Goal: Task Accomplishment & Management: Use online tool/utility

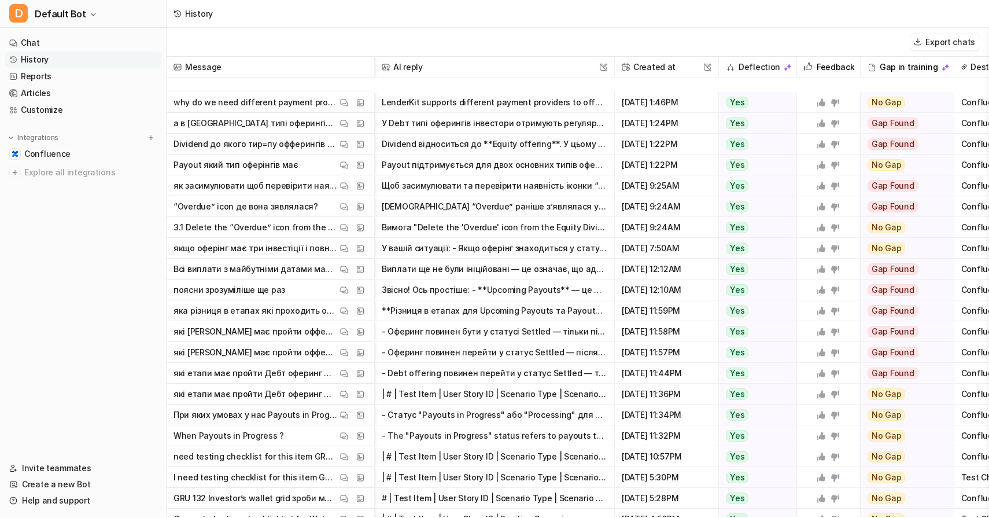
scroll to position [416, 0]
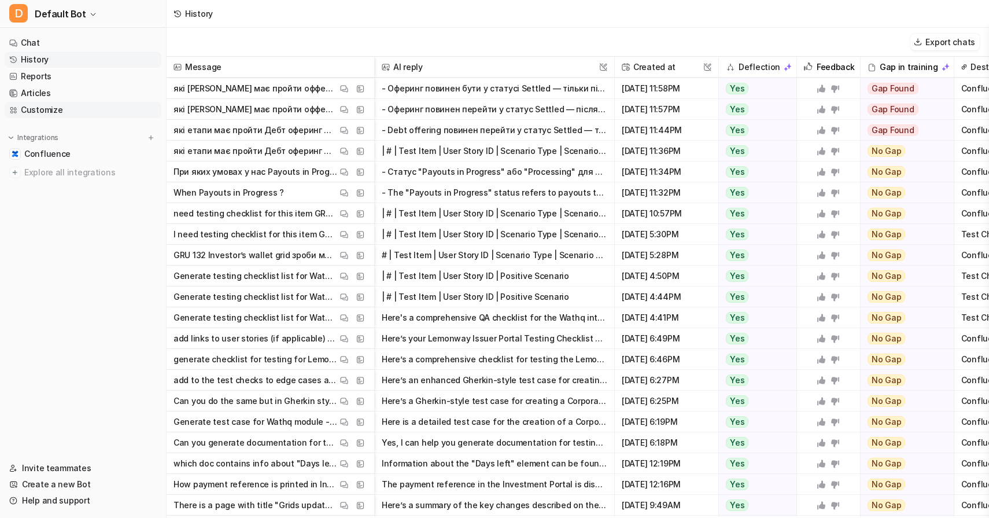
click at [67, 116] on link "Customize" at bounding box center [83, 110] width 157 height 16
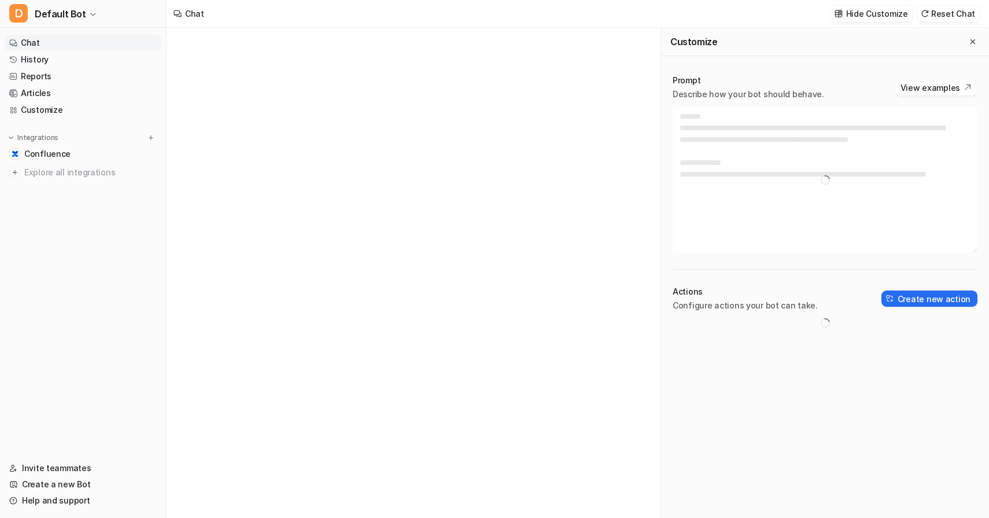
type textarea "**********"
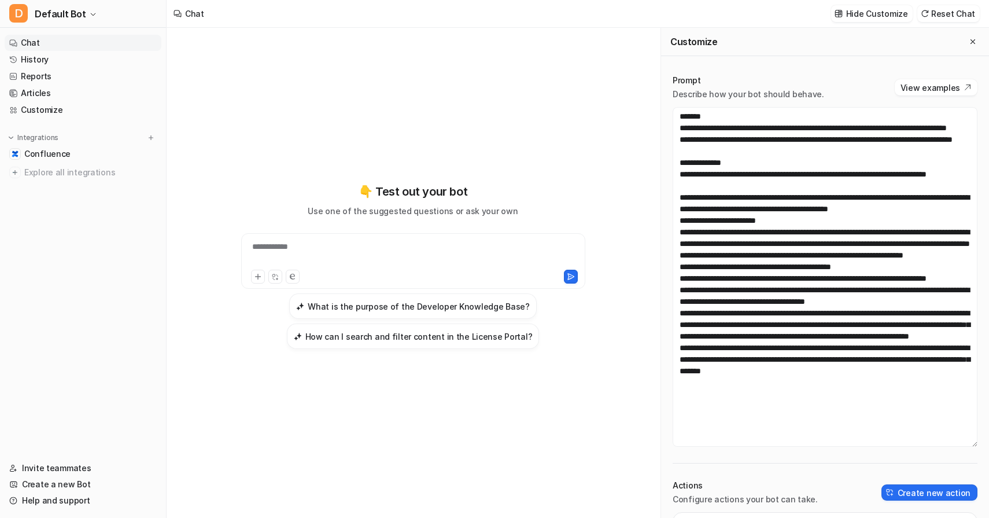
scroll to position [22, 0]
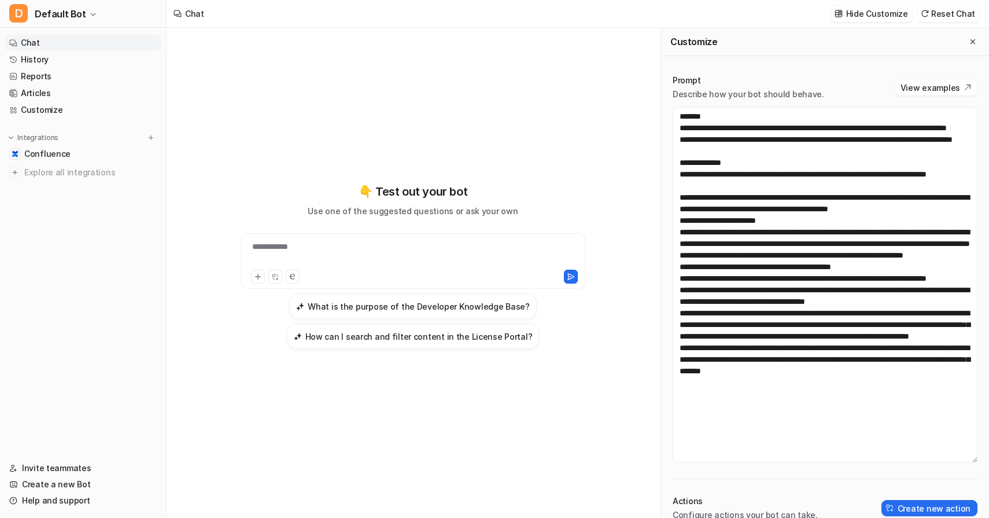
drag, startPoint x: 974, startPoint y: 252, endPoint x: 899, endPoint y: 461, distance: 222.3
click at [899, 461] on textarea at bounding box center [825, 284] width 305 height 355
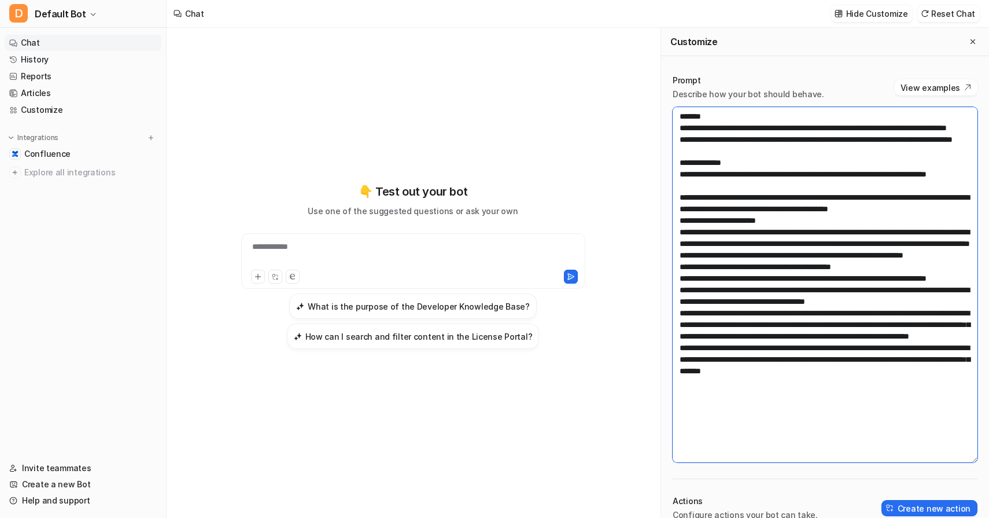
drag, startPoint x: 757, startPoint y: 212, endPoint x: 810, endPoint y: 206, distance: 53.5
click at [810, 206] on textarea at bounding box center [825, 284] width 305 height 355
click at [799, 209] on textarea at bounding box center [825, 284] width 305 height 355
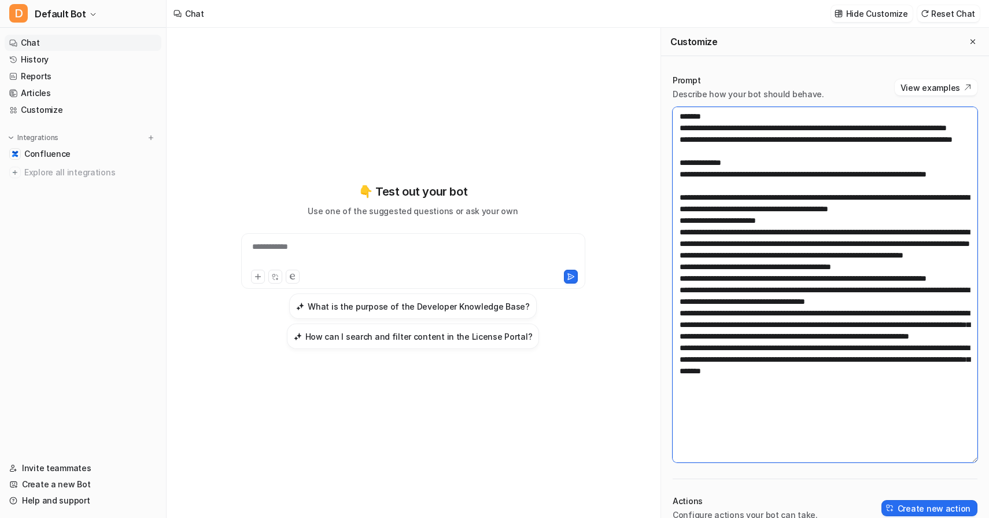
drag, startPoint x: 750, startPoint y: 211, endPoint x: 800, endPoint y: 205, distance: 50.7
click at [800, 205] on textarea at bounding box center [825, 284] width 305 height 355
click at [803, 206] on textarea at bounding box center [825, 284] width 305 height 355
drag, startPoint x: 838, startPoint y: 208, endPoint x: 747, endPoint y: 211, distance: 91.4
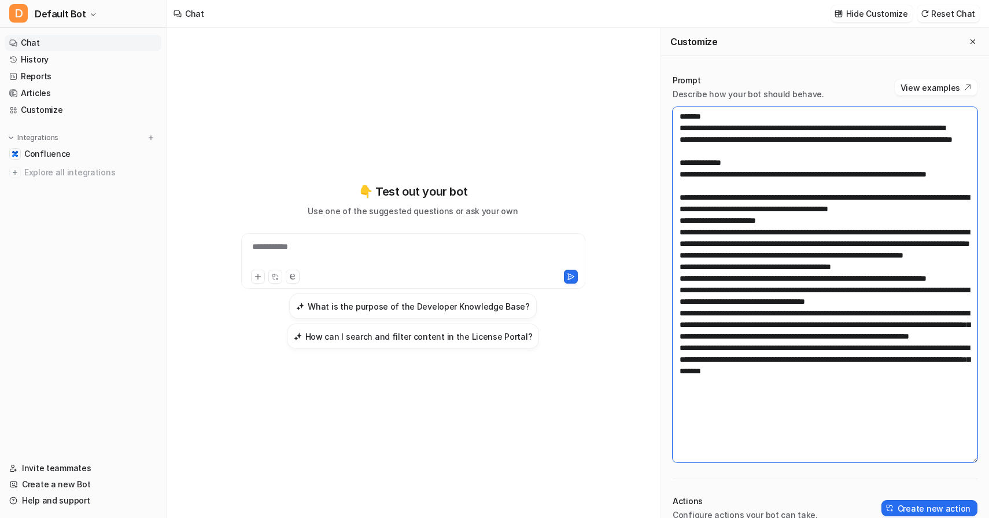
click at [747, 211] on textarea at bounding box center [825, 284] width 305 height 355
click at [775, 228] on textarea at bounding box center [825, 284] width 305 height 355
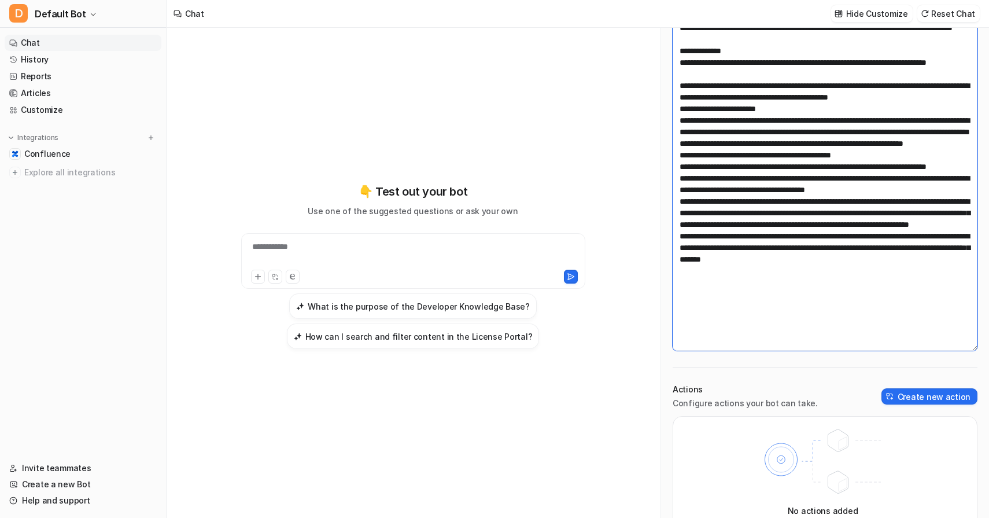
drag, startPoint x: 706, startPoint y: 150, endPoint x: 755, endPoint y: 387, distance: 241.6
click at [755, 351] on textarea at bounding box center [825, 172] width 305 height 355
click at [778, 289] on textarea at bounding box center [825, 172] width 305 height 355
drag, startPoint x: 697, startPoint y: 307, endPoint x: 855, endPoint y: 324, distance: 158.9
click at [855, 324] on textarea at bounding box center [825, 172] width 305 height 355
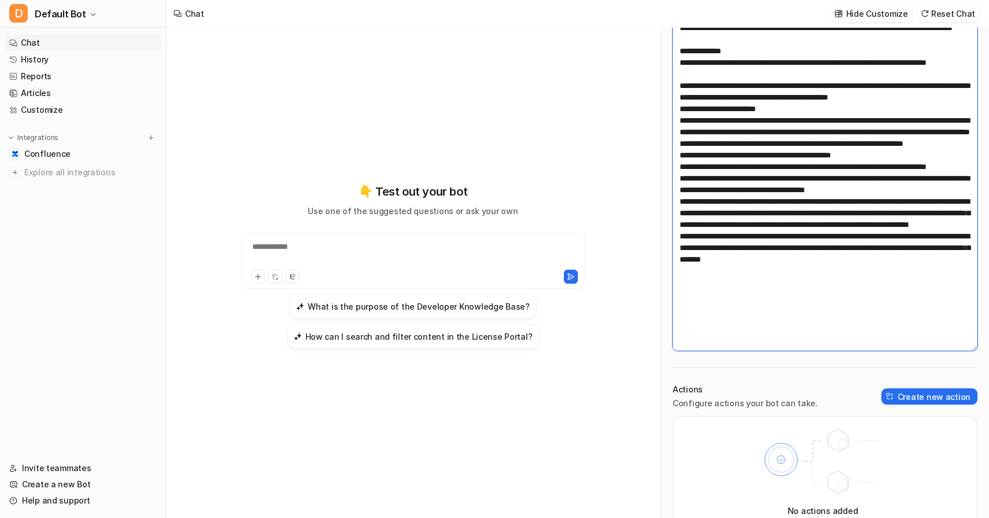
click at [855, 324] on textarea at bounding box center [825, 172] width 305 height 355
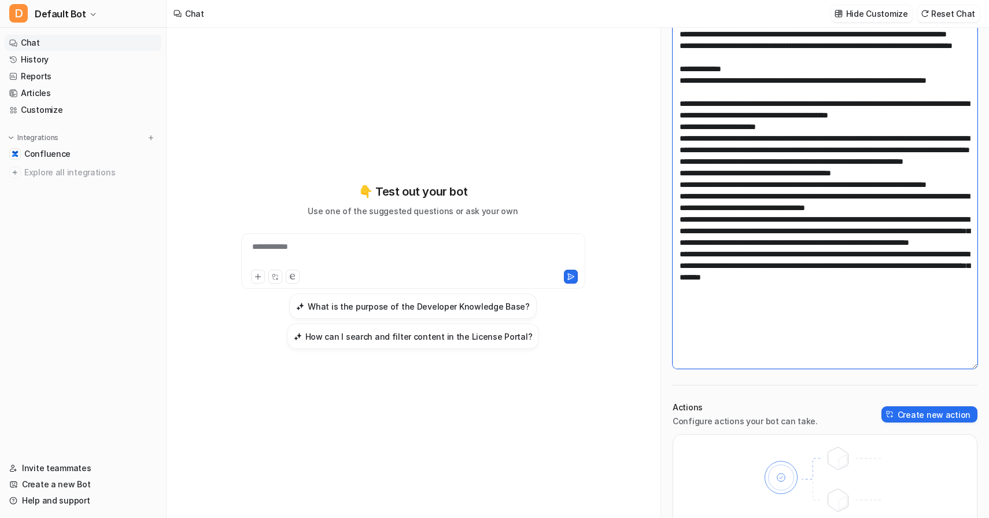
scroll to position [0, 0]
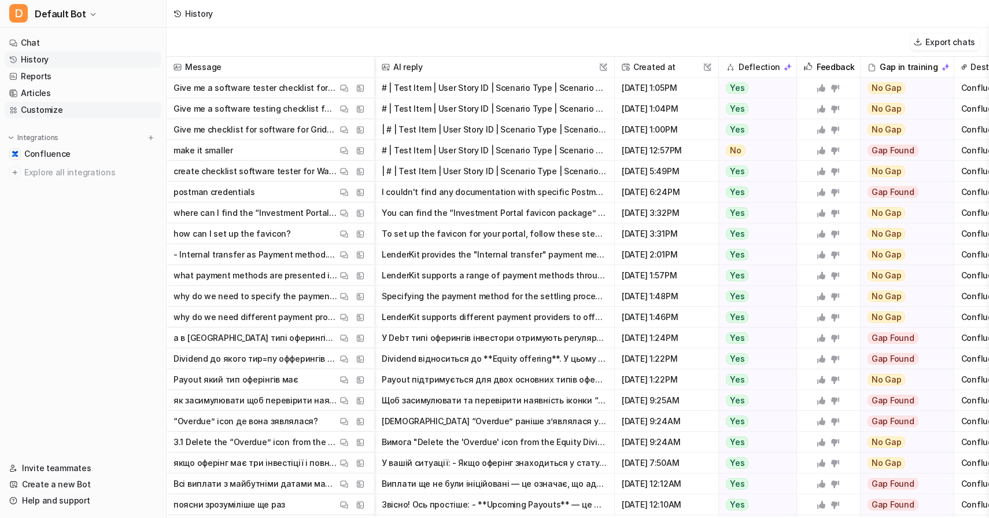
click at [80, 112] on link "Customize" at bounding box center [83, 110] width 157 height 16
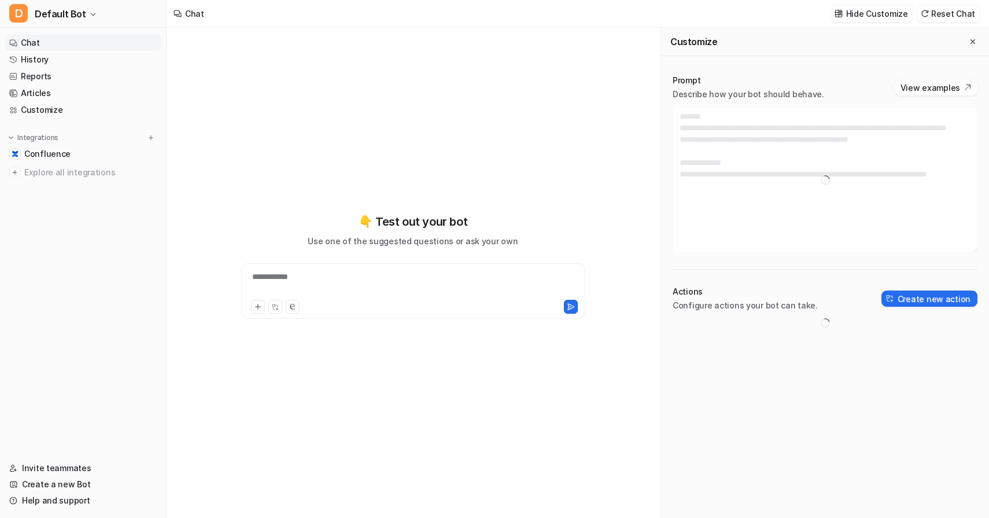
type textarea "**********"
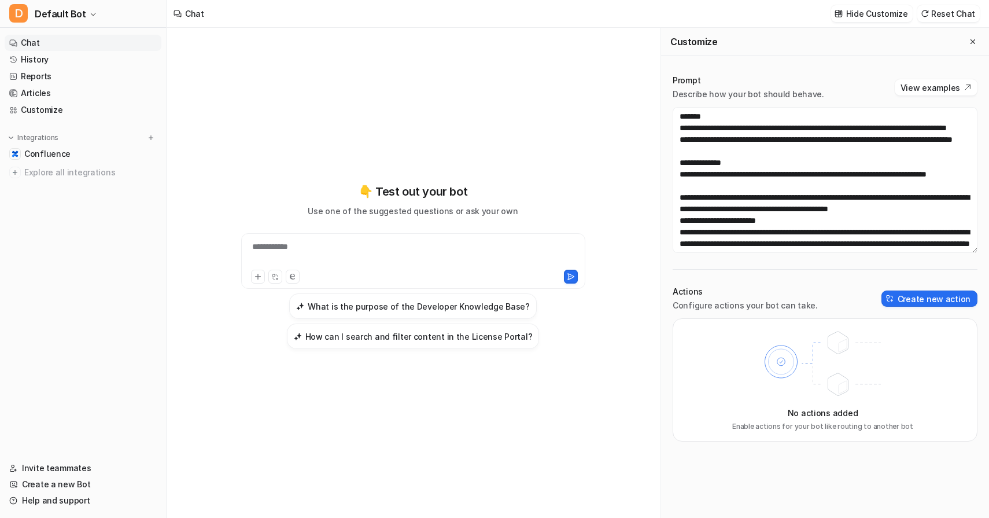
click at [637, 163] on div "**********" at bounding box center [413, 273] width 493 height 490
click at [780, 64] on div "Prompt Describe how your bot should behave. View examples Actions Configure act…" at bounding box center [825, 258] width 328 height 390
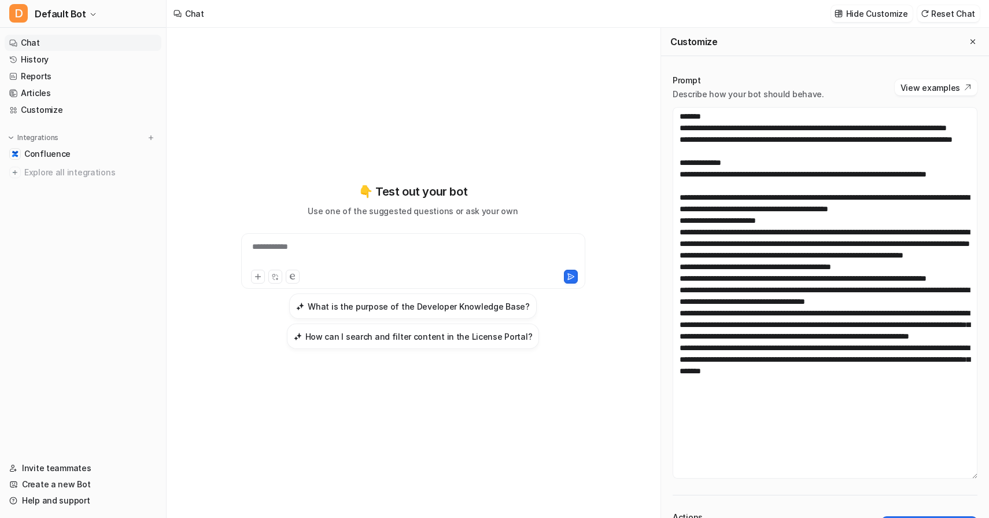
drag, startPoint x: 974, startPoint y: 249, endPoint x: 923, endPoint y: 474, distance: 231.2
click at [923, 474] on textarea at bounding box center [825, 292] width 305 height 371
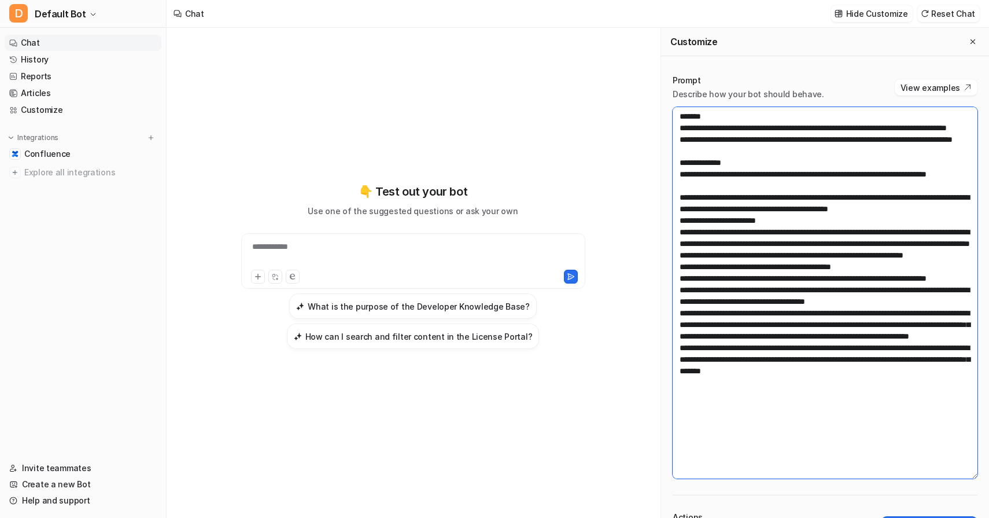
click at [867, 456] on textarea at bounding box center [825, 292] width 305 height 371
click at [815, 345] on textarea at bounding box center [825, 292] width 305 height 371
click at [783, 372] on textarea at bounding box center [825, 292] width 305 height 371
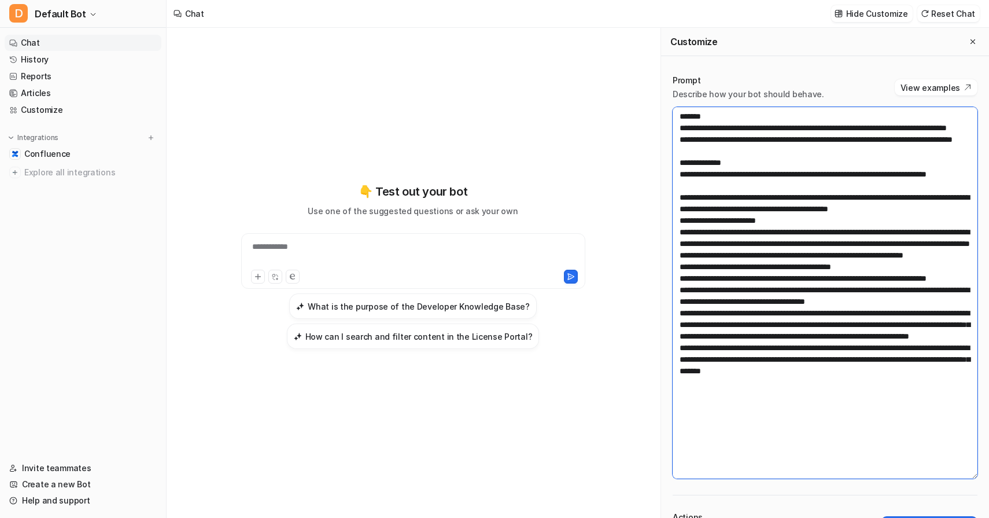
click at [766, 394] on textarea at bounding box center [825, 292] width 305 height 371
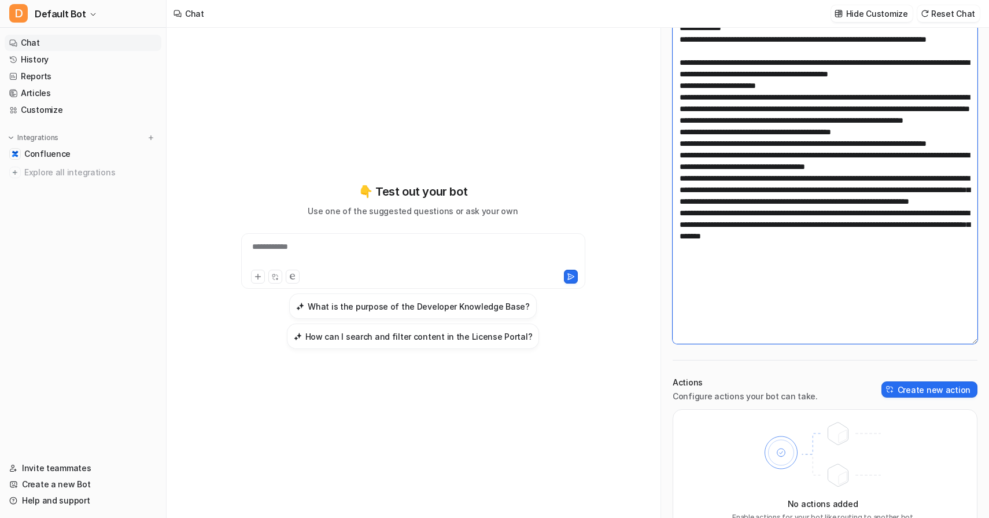
scroll to position [161, 0]
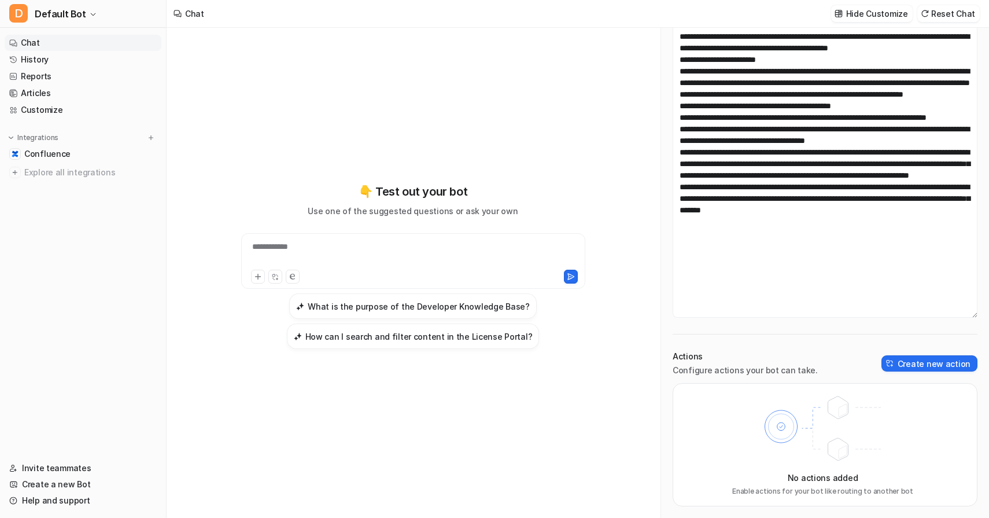
click at [827, 352] on div "Actions Configure actions your bot can take. Create new action" at bounding box center [825, 363] width 305 height 25
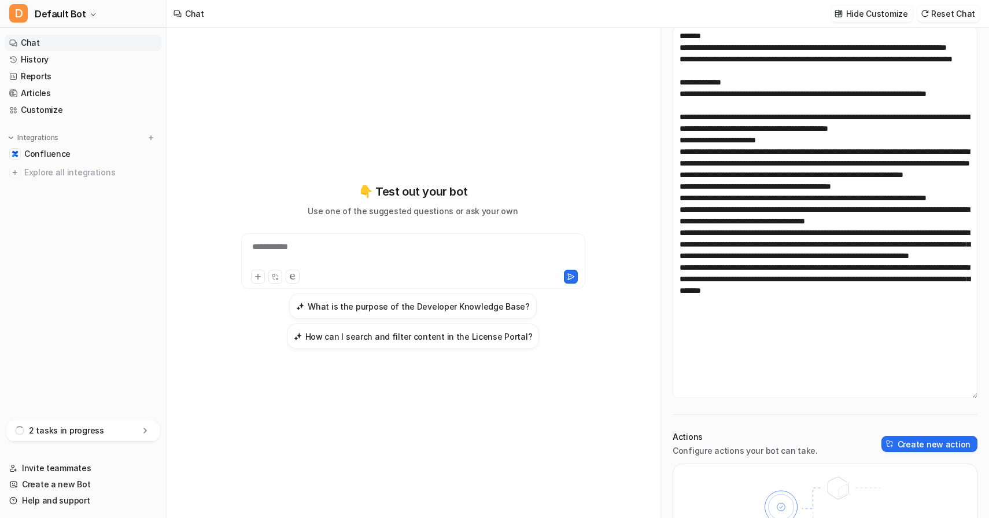
scroll to position [88, 0]
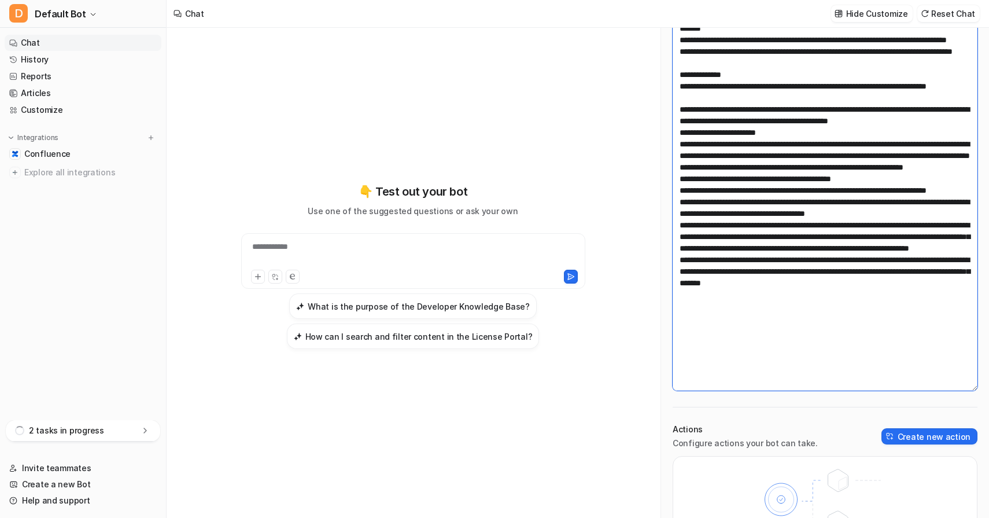
click at [809, 298] on textarea at bounding box center [825, 204] width 305 height 371
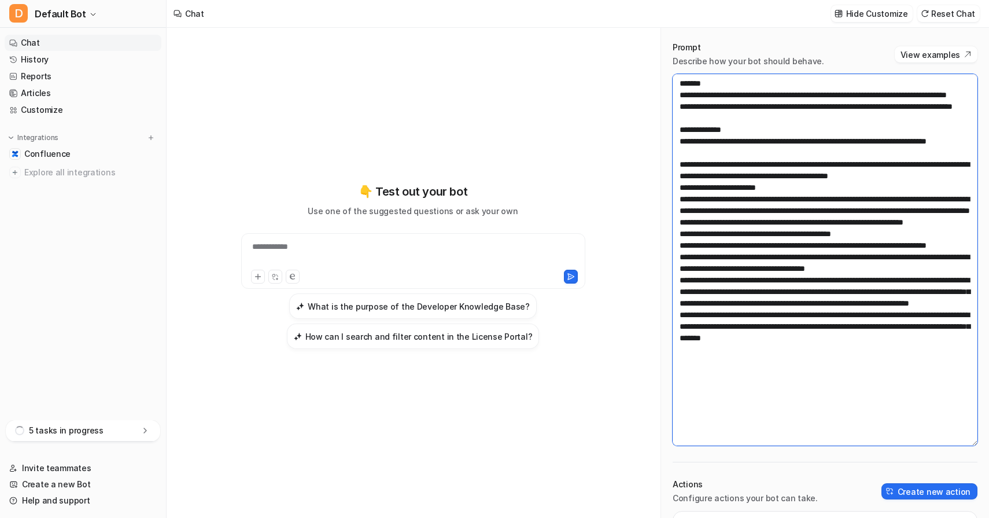
scroll to position [32, 0]
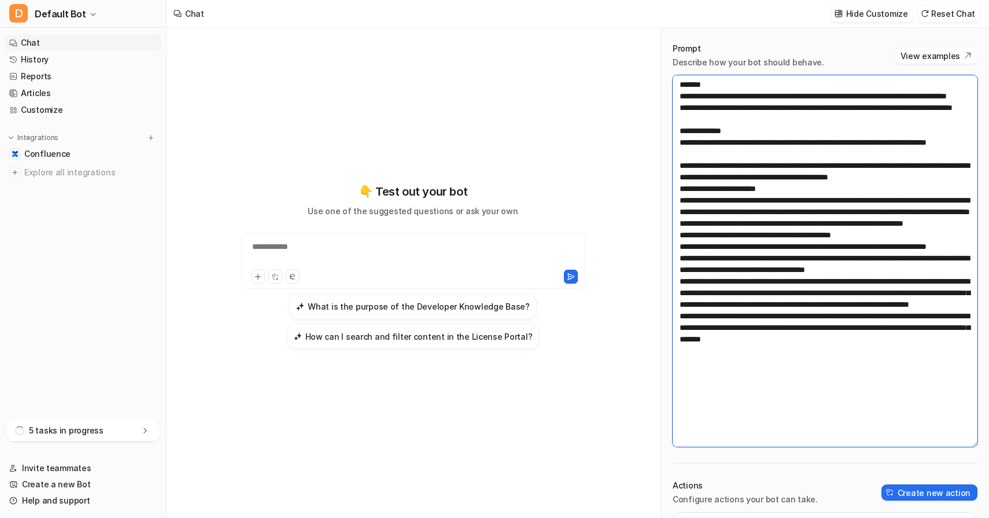
click at [724, 333] on textarea at bounding box center [825, 260] width 305 height 371
click at [716, 322] on textarea at bounding box center [825, 260] width 305 height 371
drag, startPoint x: 731, startPoint y: 218, endPoint x: 676, endPoint y: 196, distance: 58.6
click at [676, 196] on textarea at bounding box center [825, 260] width 305 height 371
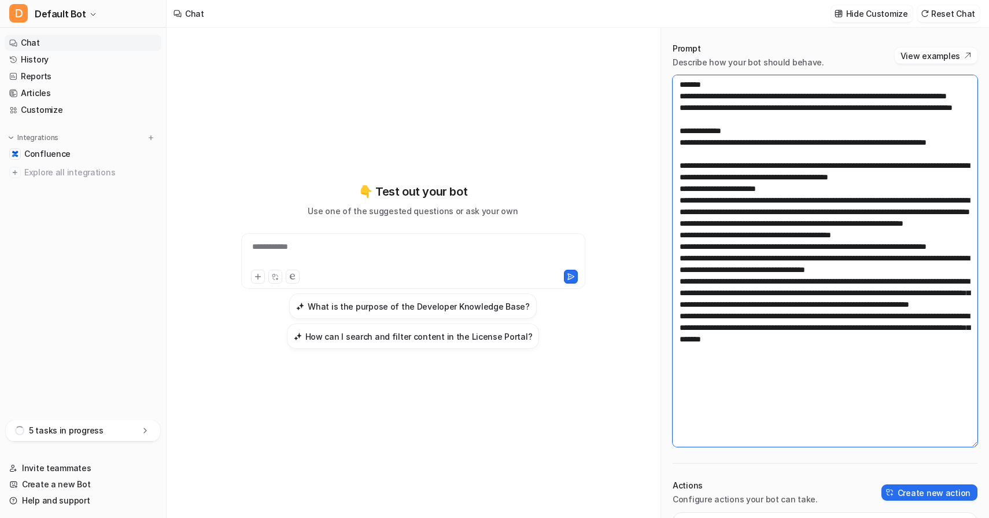
click at [716, 196] on textarea at bounding box center [825, 260] width 305 height 371
click at [572, 149] on div "**********" at bounding box center [413, 265] width 426 height 363
click at [179, 124] on div "**********" at bounding box center [413, 273] width 493 height 490
click at [145, 430] on icon at bounding box center [145, 431] width 12 height 12
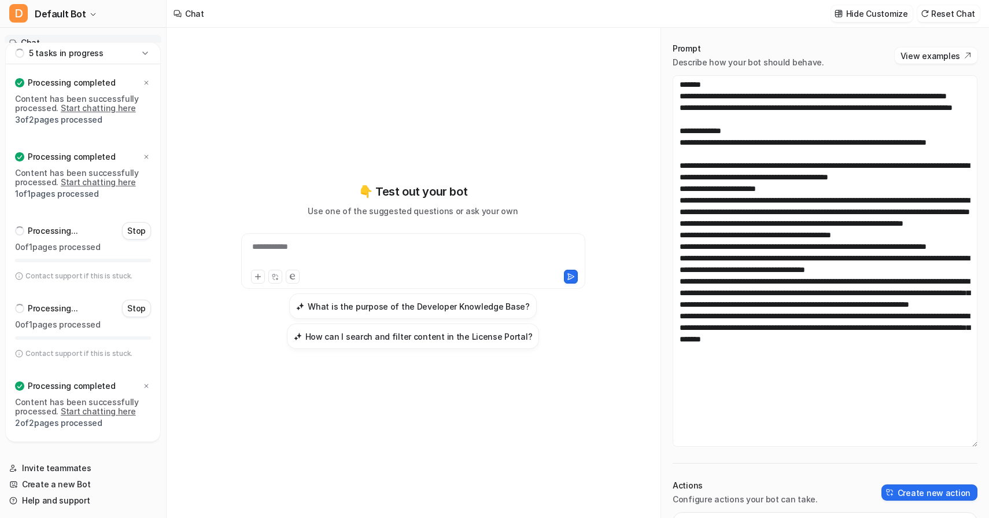
click at [200, 416] on div "**********" at bounding box center [413, 265] width 426 height 363
click at [147, 52] on icon at bounding box center [144, 52] width 5 height 3
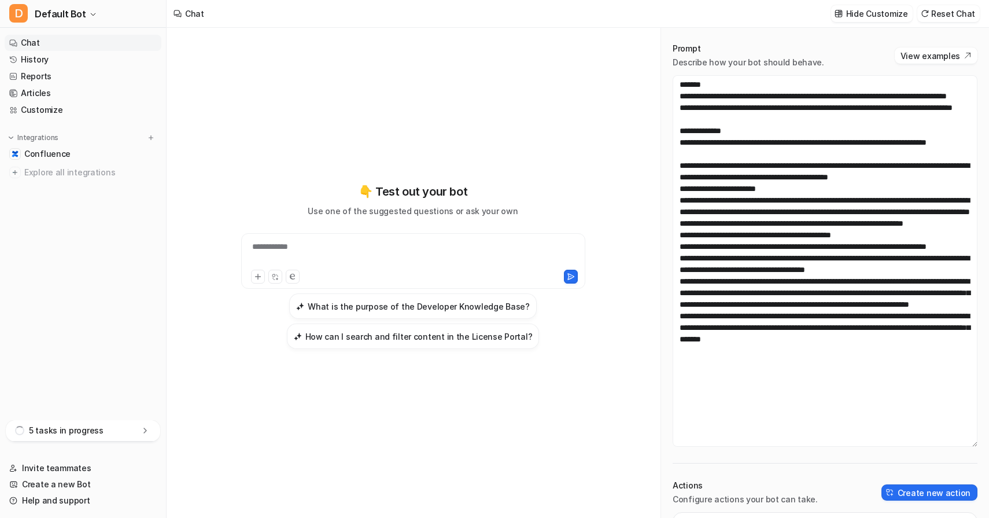
click at [214, 177] on div "**********" at bounding box center [413, 265] width 426 height 363
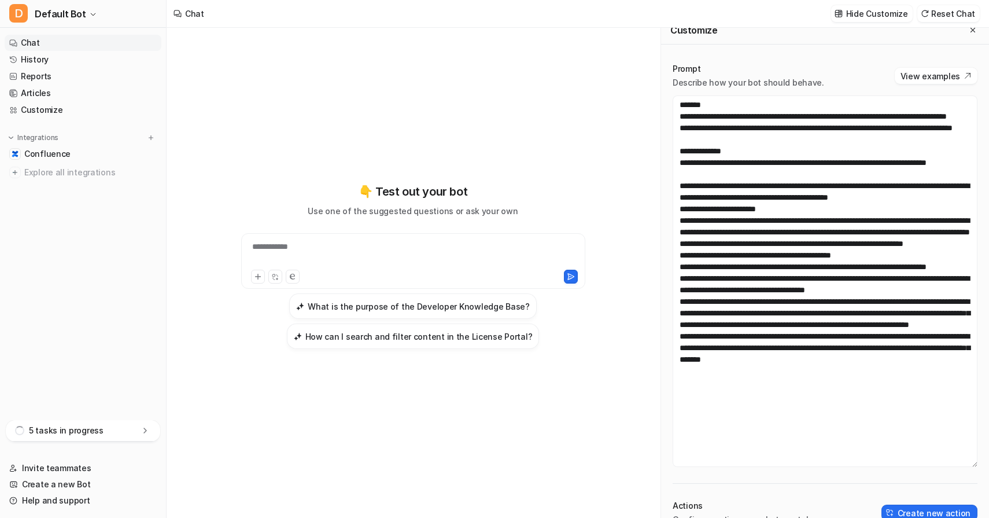
scroll to position [0, 0]
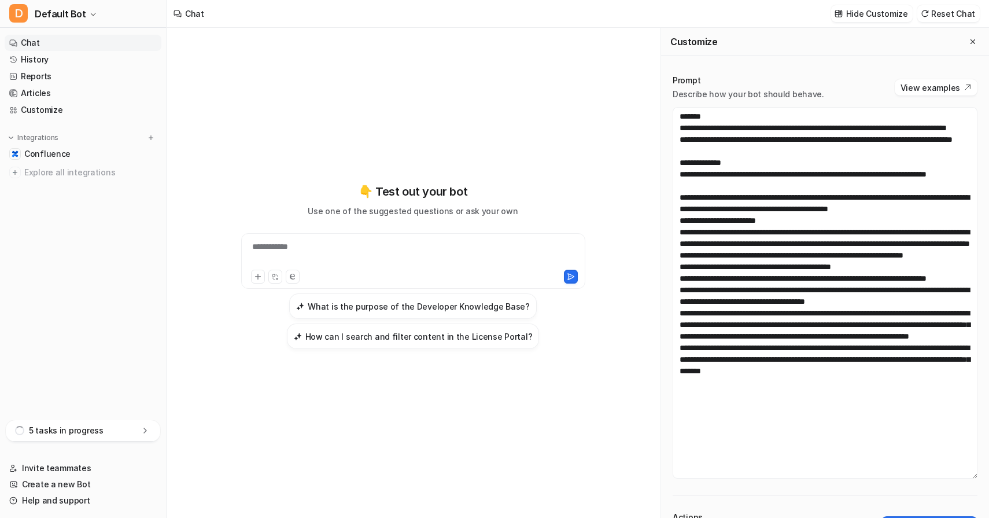
click at [109, 432] on div "5 tasks in progress" at bounding box center [83, 430] width 154 height 21
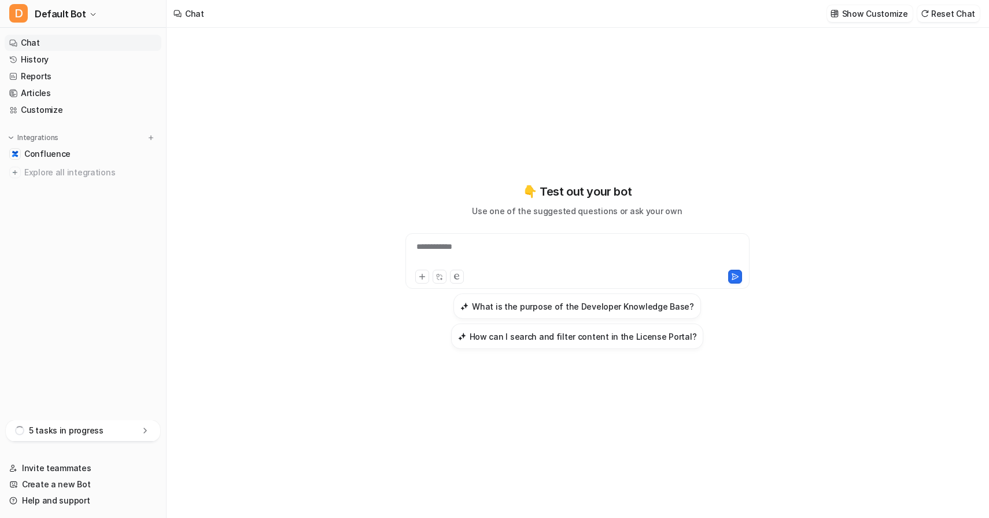
click at [149, 429] on icon at bounding box center [145, 431] width 12 height 12
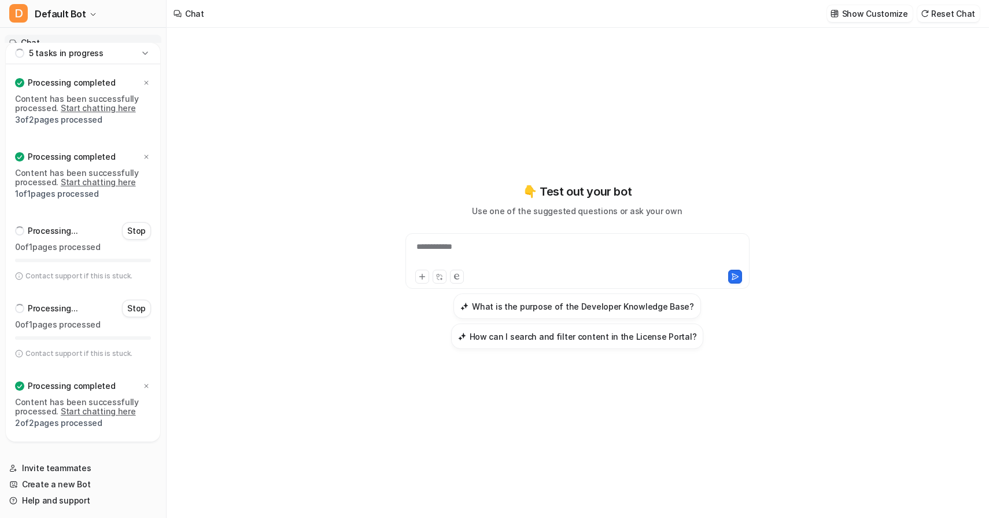
click at [79, 183] on link "Start chatting here" at bounding box center [98, 182] width 75 height 10
click at [95, 112] on link "Start chatting here" at bounding box center [98, 108] width 75 height 10
click at [49, 348] on div "Processing... Stop 0 of 1 pages processed Contact support if this is stuck." at bounding box center [83, 329] width 154 height 78
click at [65, 414] on link "Start chatting here" at bounding box center [98, 411] width 75 height 10
click at [149, 51] on icon at bounding box center [145, 53] width 12 height 12
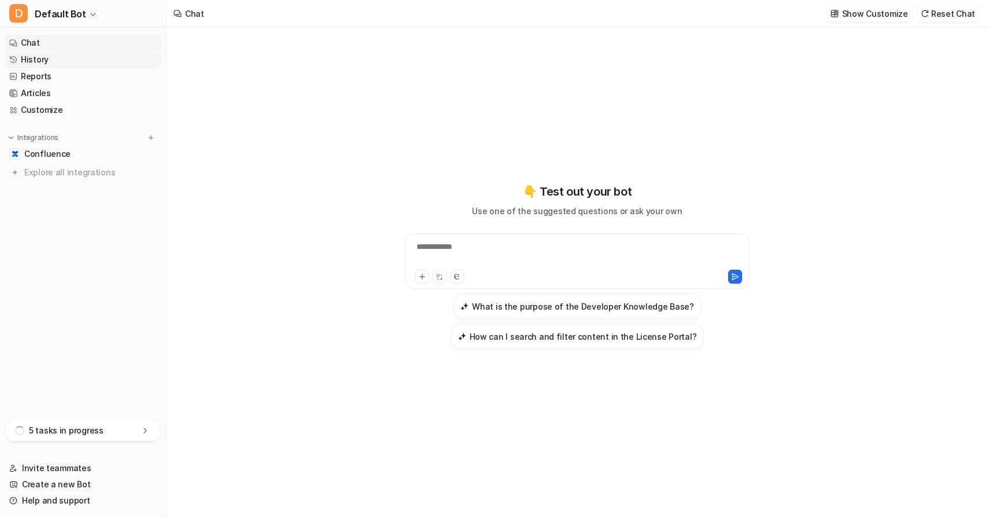
click at [83, 62] on link "History" at bounding box center [83, 59] width 157 height 16
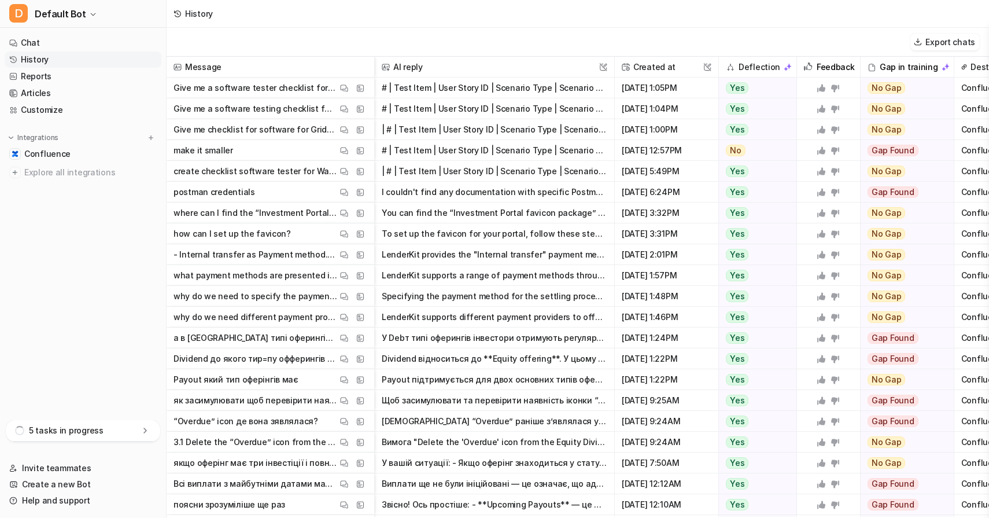
scroll to position [0, 46]
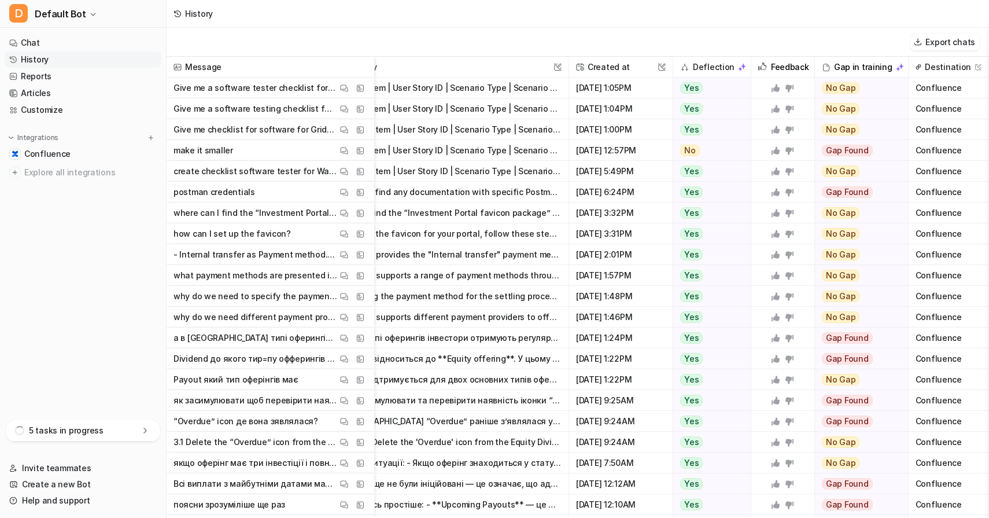
click at [453, 91] on button "# | Test Item | User Story ID | Scenario Type | Scenario Description ---|------…" at bounding box center [449, 88] width 226 height 21
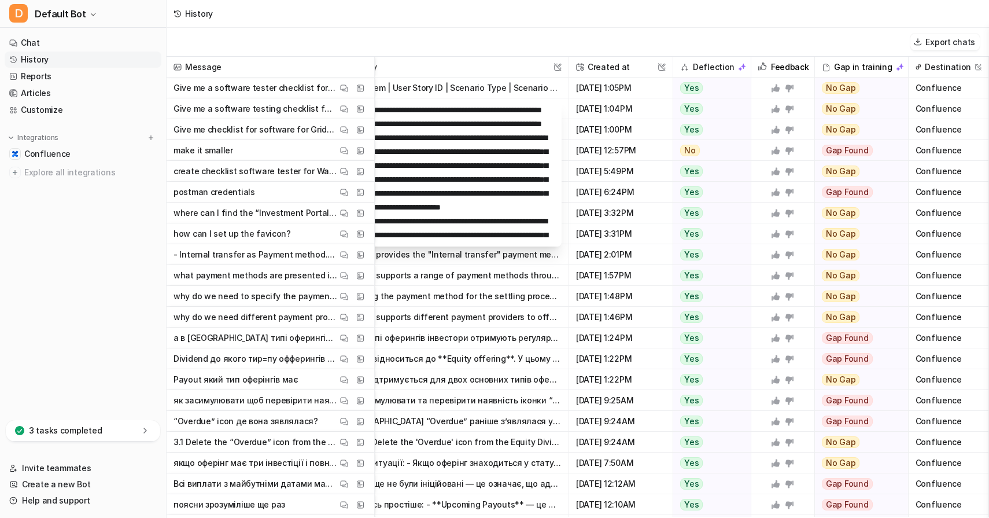
click at [499, 334] on button "У Debт типі оферингів інвестори отримують регулярні виплати основної суми боргу…" at bounding box center [449, 337] width 226 height 21
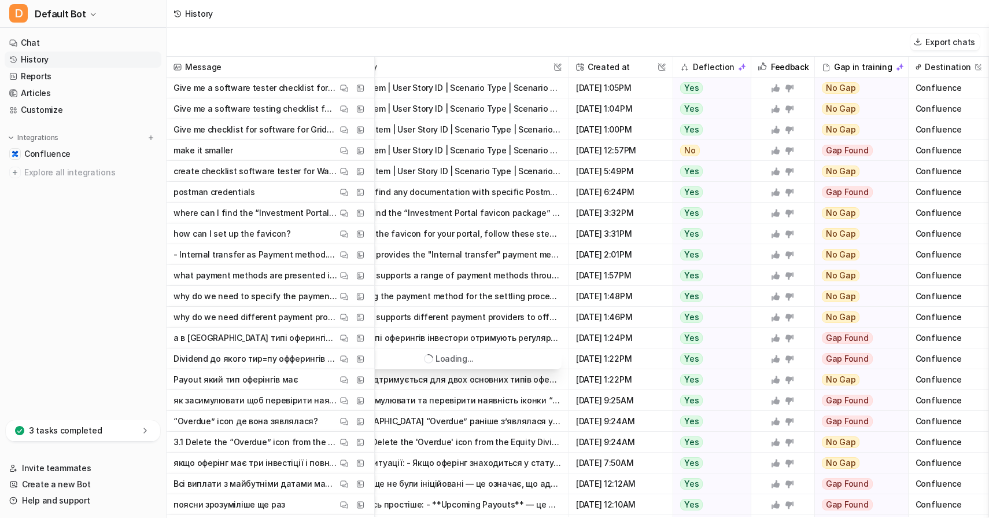
scroll to position [0, 0]
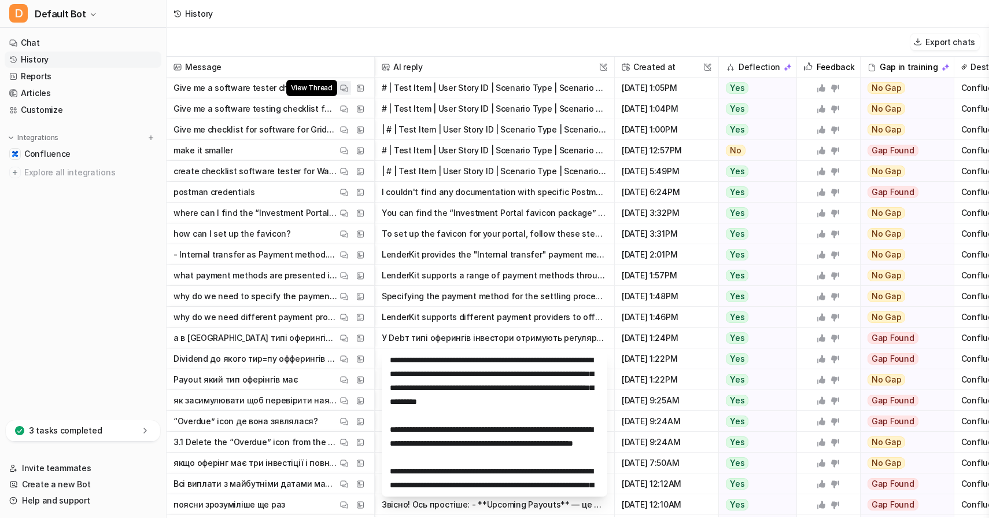
click at [346, 91] on img at bounding box center [344, 88] width 8 height 9
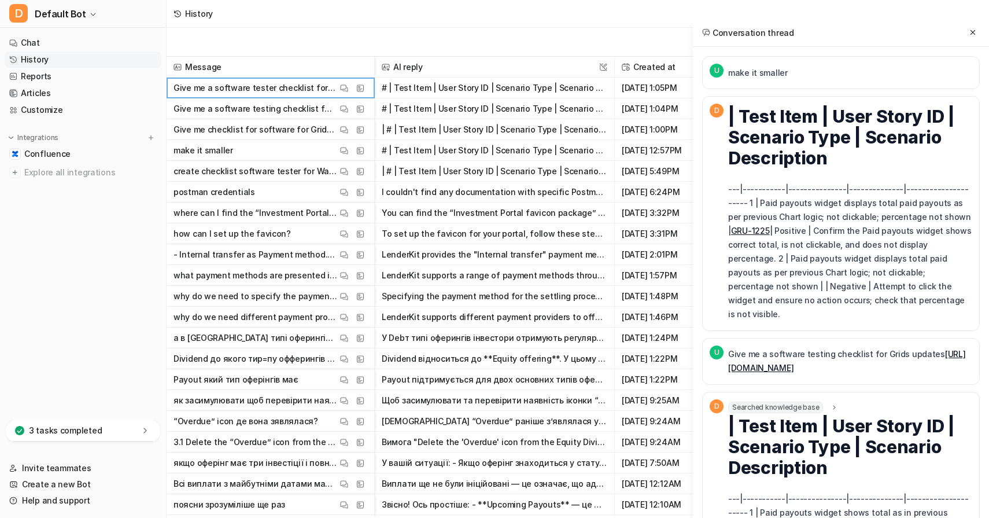
click at [636, 204] on span "Aug 19 2025, 3:32PM" at bounding box center [666, 212] width 94 height 21
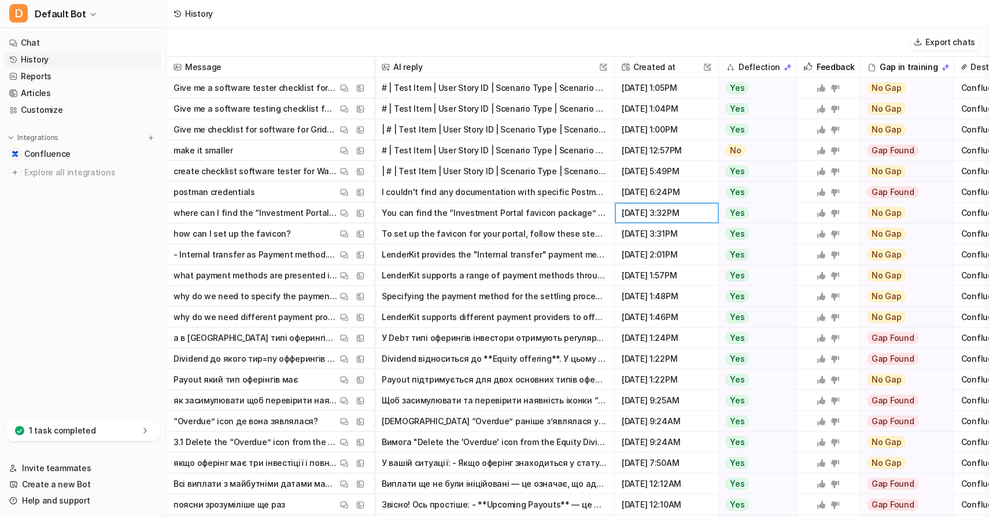
click at [562, 174] on button "| # | Test Item | User Story ID | Scenario Type | Scenario Description | |---|-…" at bounding box center [495, 171] width 226 height 21
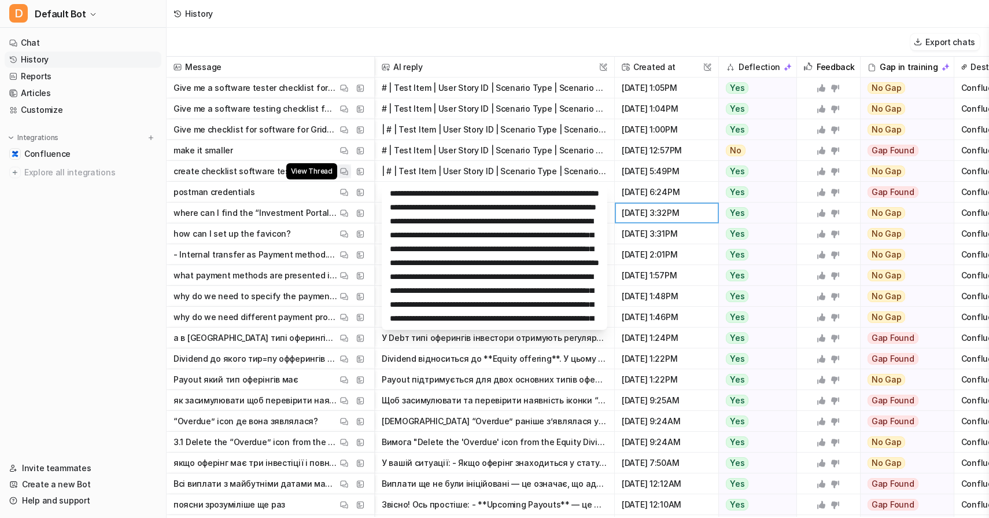
click at [347, 172] on img at bounding box center [344, 171] width 8 height 9
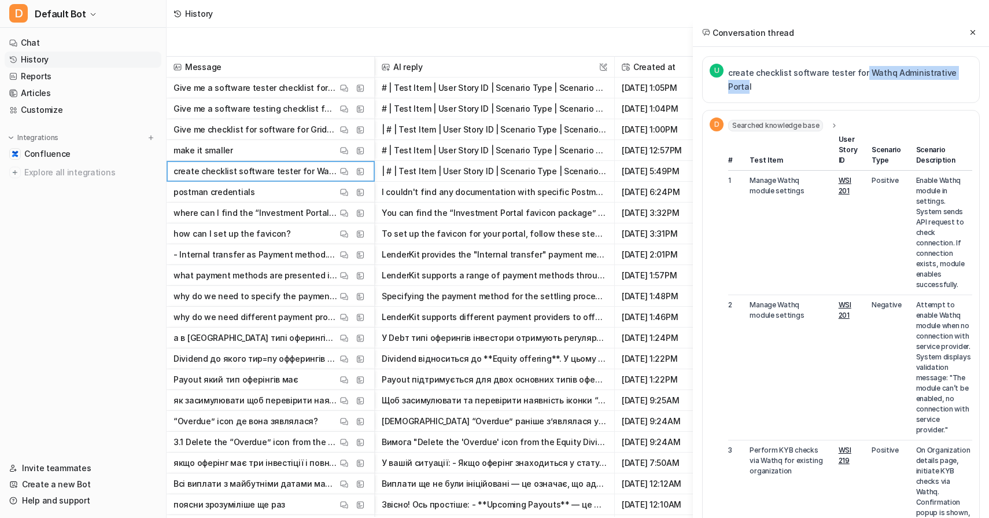
drag, startPoint x: 858, startPoint y: 75, endPoint x: 961, endPoint y: 76, distance: 102.4
click at [961, 76] on p "create checklist software tester for Wathq Administrative Portal" at bounding box center [850, 80] width 244 height 28
click at [968, 74] on div "U create checklist software tester for Wathq Administrative Portal" at bounding box center [841, 79] width 278 height 47
drag, startPoint x: 968, startPoint y: 74, endPoint x: 838, endPoint y: 60, distance: 130.3
click at [838, 60] on div "U create checklist software tester for Wathq Administrative Portal" at bounding box center [841, 79] width 278 height 47
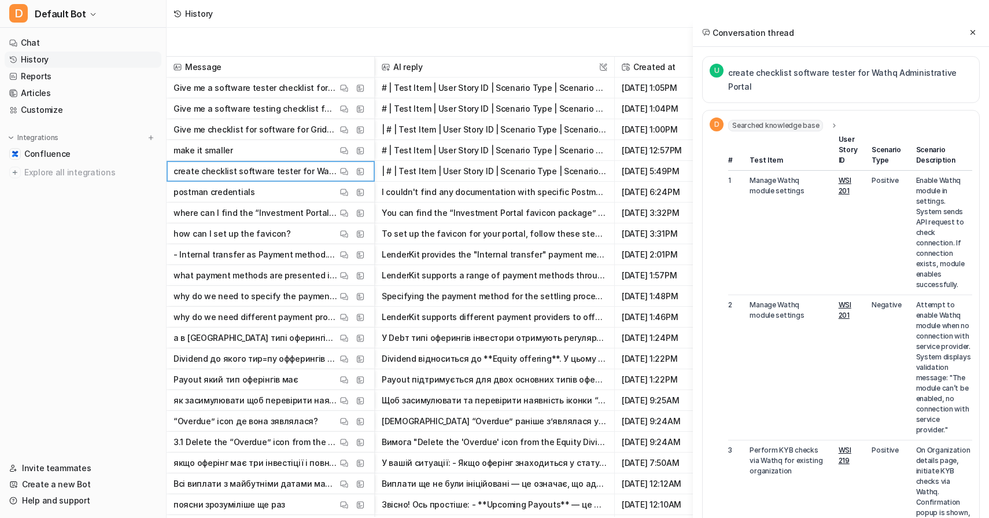
click at [832, 226] on td "WSI 201" at bounding box center [848, 233] width 33 height 124
click at [973, 31] on icon at bounding box center [973, 32] width 8 height 8
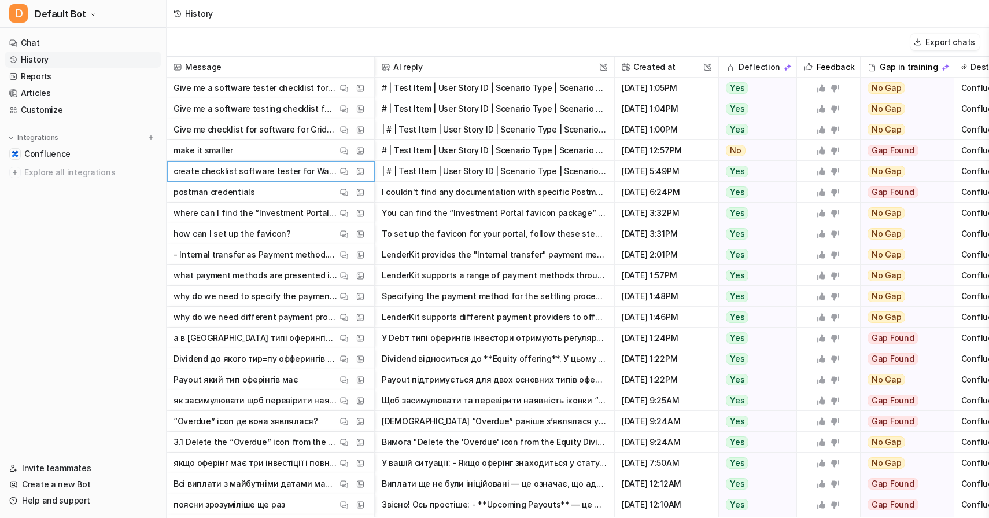
click at [503, 87] on button "# | Test Item | User Story ID | Scenario Type | Scenario Description ---|------…" at bounding box center [495, 88] width 226 height 21
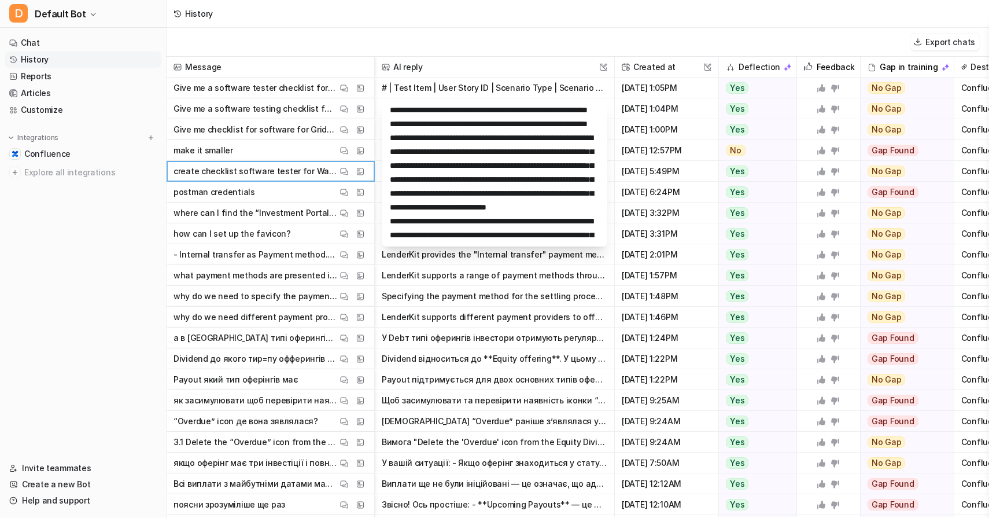
click at [504, 93] on button "# | Test Item | User Story ID | Scenario Type | Scenario Description ---|------…" at bounding box center [495, 88] width 226 height 21
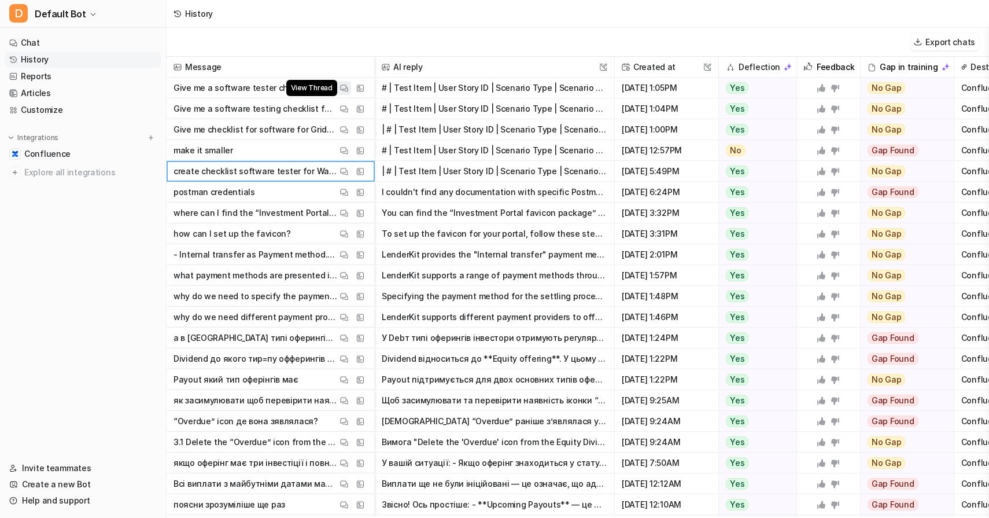
click at [344, 87] on img at bounding box center [344, 88] width 8 height 9
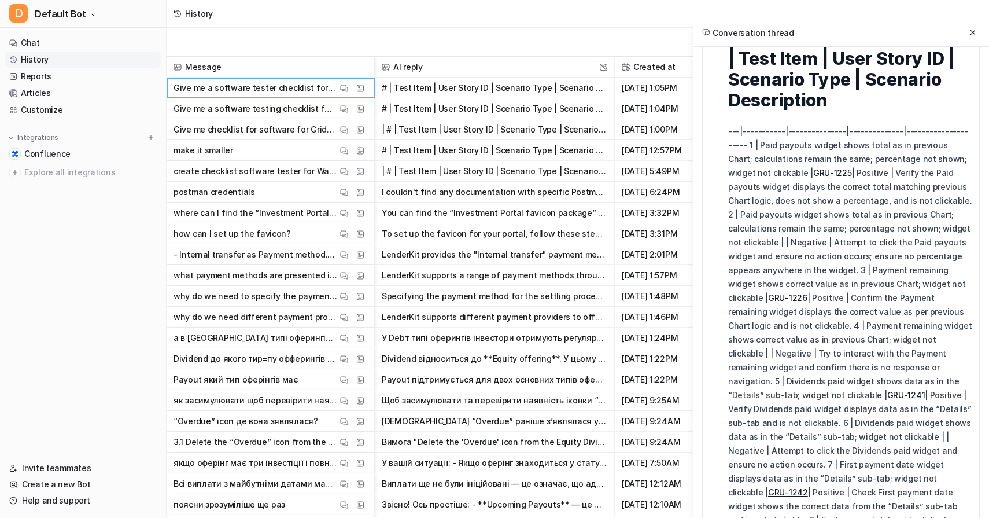
scroll to position [940, 0]
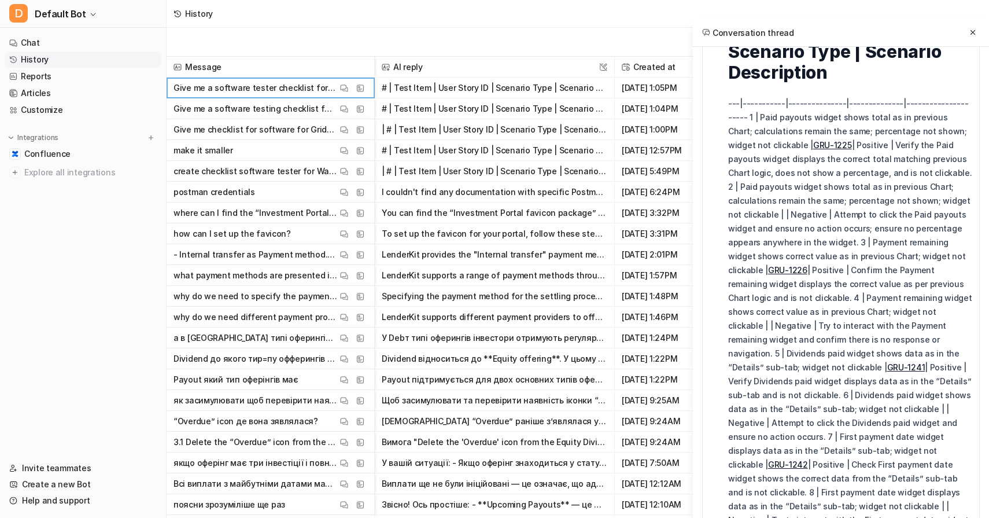
click at [894, 241] on p "---|-----------|---------------|--------------|--------------------- 1 | Paid p…" at bounding box center [850, 319] width 244 height 444
click at [885, 271] on p "---|-----------|---------------|--------------|--------------------- 1 | Paid p…" at bounding box center [850, 319] width 244 height 444
click at [899, 241] on p "---|-----------|---------------|--------------|--------------------- 1 | Paid p…" at bounding box center [850, 319] width 244 height 444
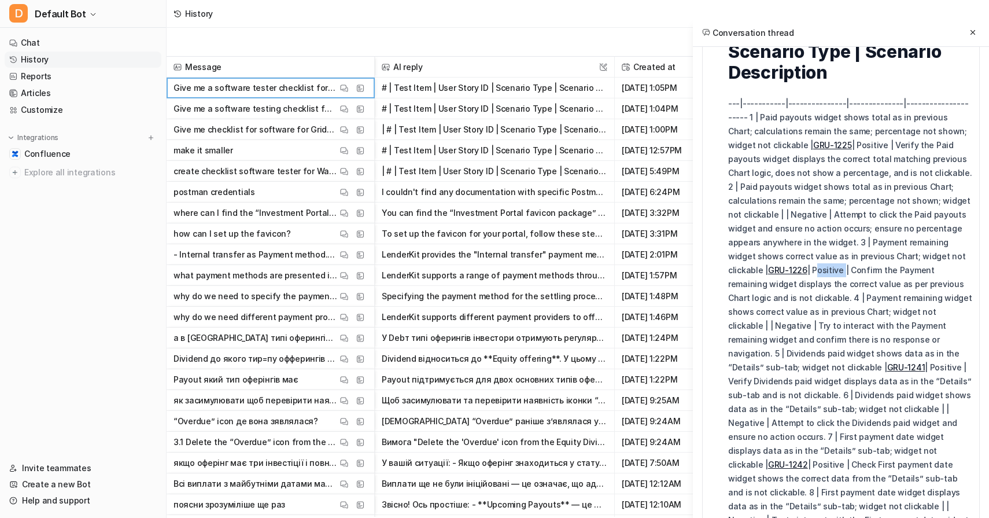
click at [899, 241] on p "---|-----------|---------------|--------------|--------------------- 1 | Paid p…" at bounding box center [850, 319] width 244 height 444
click at [779, 300] on p "---|-----------|---------------|--------------|--------------------- 1 | Paid p…" at bounding box center [850, 319] width 244 height 444
click at [829, 282] on p "---|-----------|---------------|--------------|--------------------- 1 | Paid p…" at bounding box center [850, 319] width 244 height 444
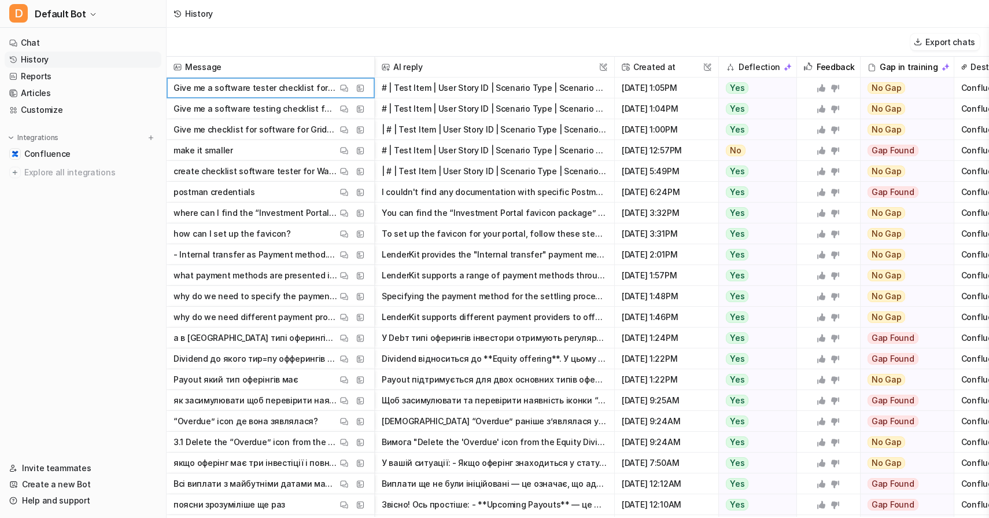
click at [455, 132] on button "| # | Test Item | User Story ID | Scenario Type | Scenario Description | |---|-…" at bounding box center [495, 129] width 226 height 21
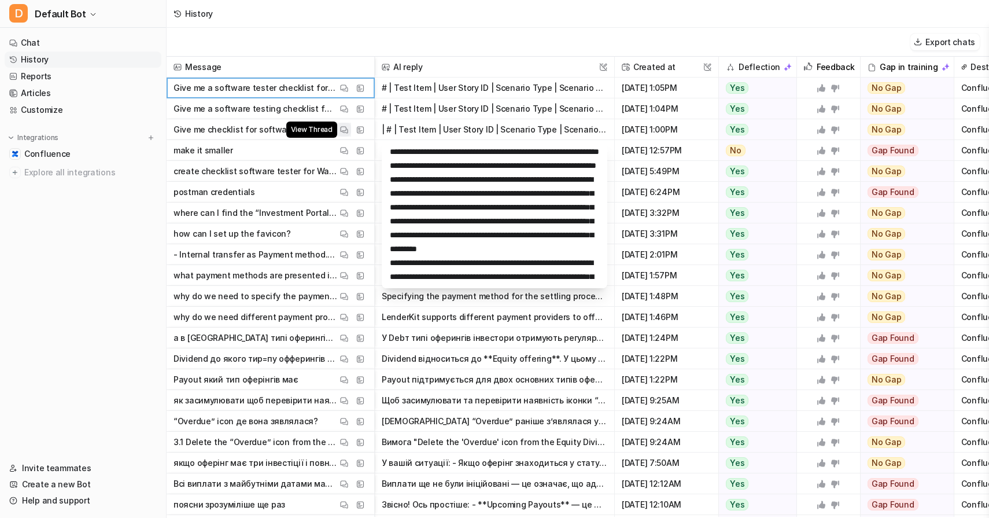
click at [344, 130] on img at bounding box center [344, 130] width 8 height 9
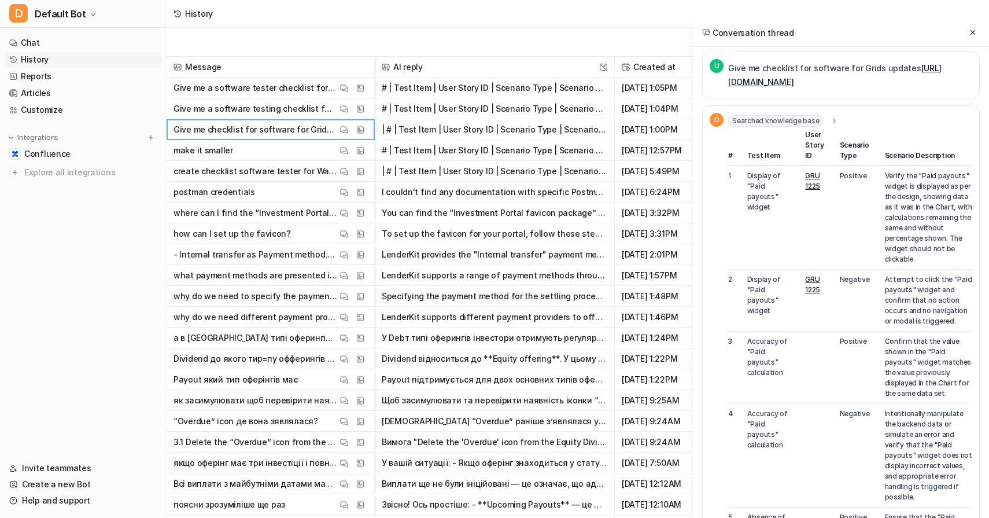
scroll to position [0, 0]
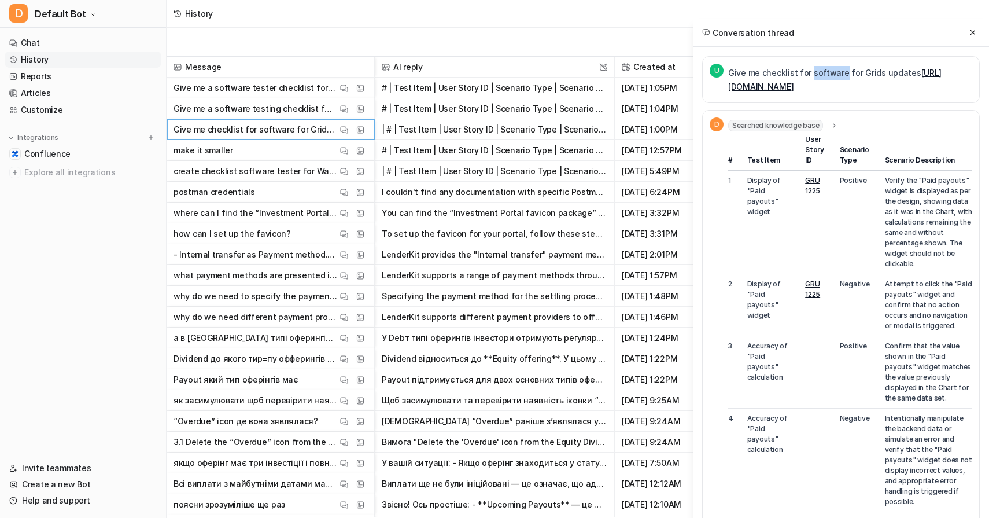
drag, startPoint x: 839, startPoint y: 74, endPoint x: 808, endPoint y: 74, distance: 31.2
click at [808, 74] on p "Give me checklist for software for Grids updates https://lenderkit.atlassian.ne…" at bounding box center [850, 80] width 244 height 28
click at [824, 75] on p "Give me checklist for software for Grids updates https://lenderkit.atlassian.ne…" at bounding box center [850, 80] width 244 height 28
click at [848, 274] on td "Positive" at bounding box center [855, 223] width 45 height 104
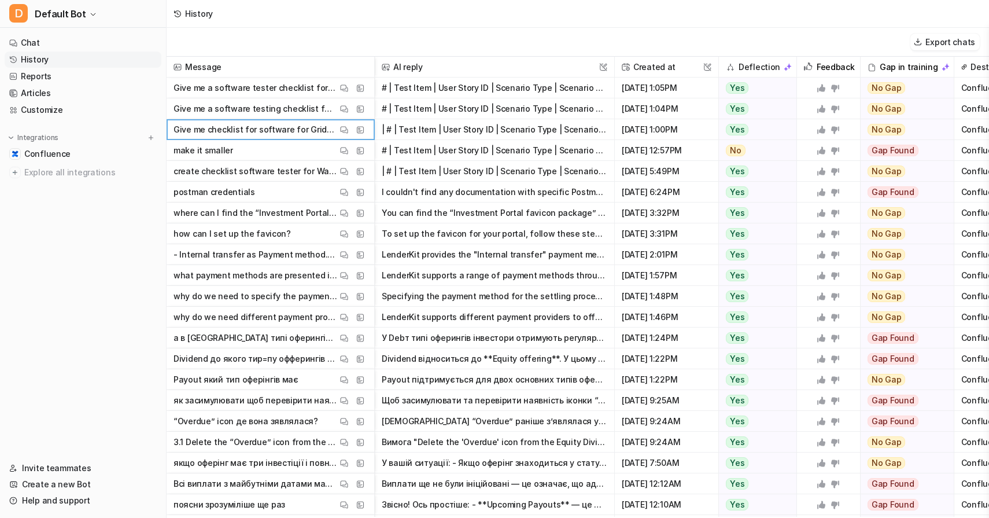
click at [570, 248] on button "LenderKit provides the "Internal transfer" payment method to support fund movem…" at bounding box center [495, 254] width 226 height 21
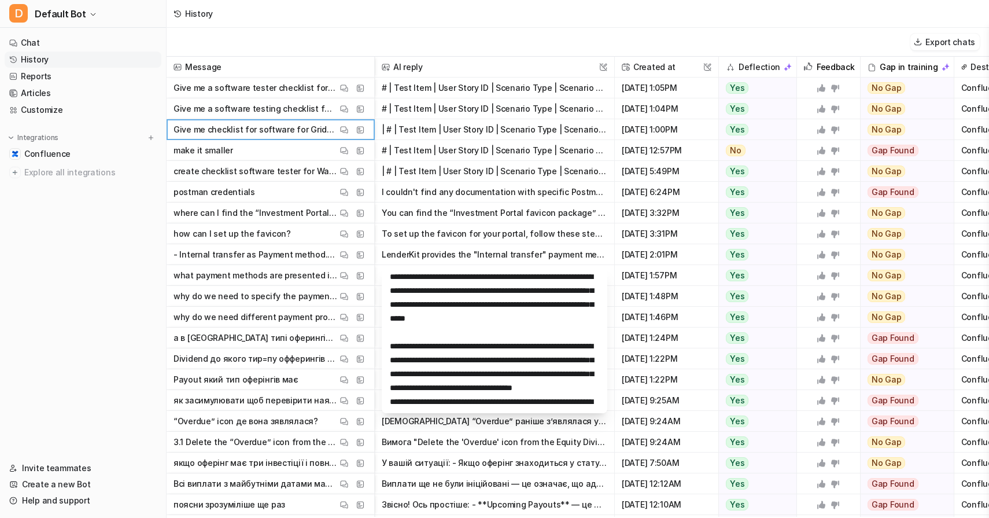
click at [554, 228] on button "To set up the favicon for your portal, follow these steps: 1. Use the online to…" at bounding box center [495, 233] width 226 height 21
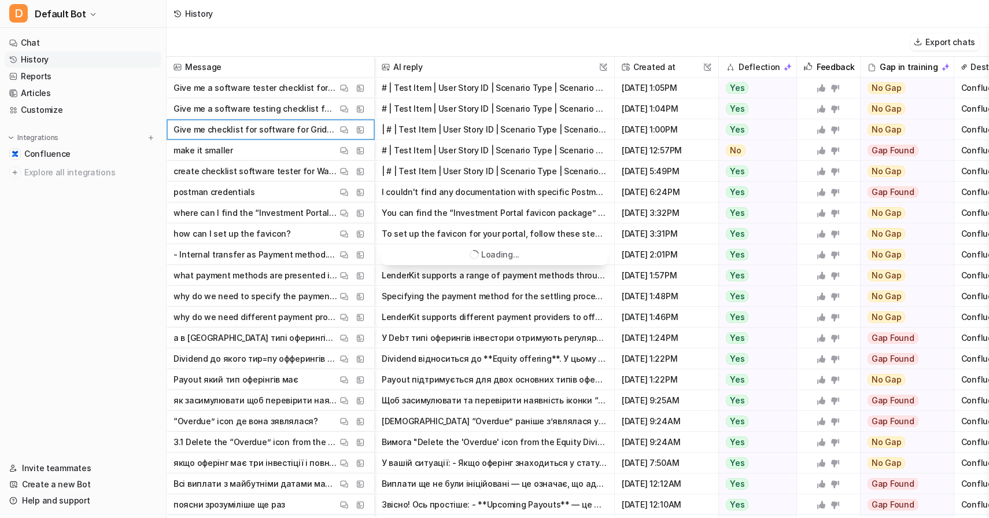
click at [540, 194] on button "I couldn't find any documentation with specific Postman account credentials or …" at bounding box center [495, 192] width 226 height 21
click at [654, 35] on div "Export chats" at bounding box center [578, 42] width 822 height 29
click at [470, 89] on button "# | Test Item | User Story ID | Scenario Type | Scenario Description ---|------…" at bounding box center [495, 88] width 226 height 21
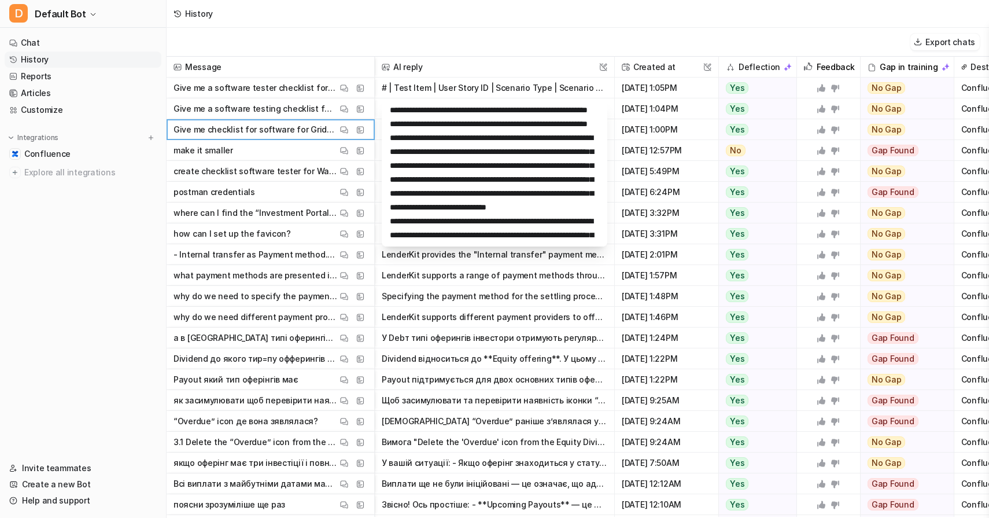
click at [307, 93] on p "Give me a software tester checklist for Grids updates [URL][DOMAIN_NAME]" at bounding box center [256, 88] width 164 height 21
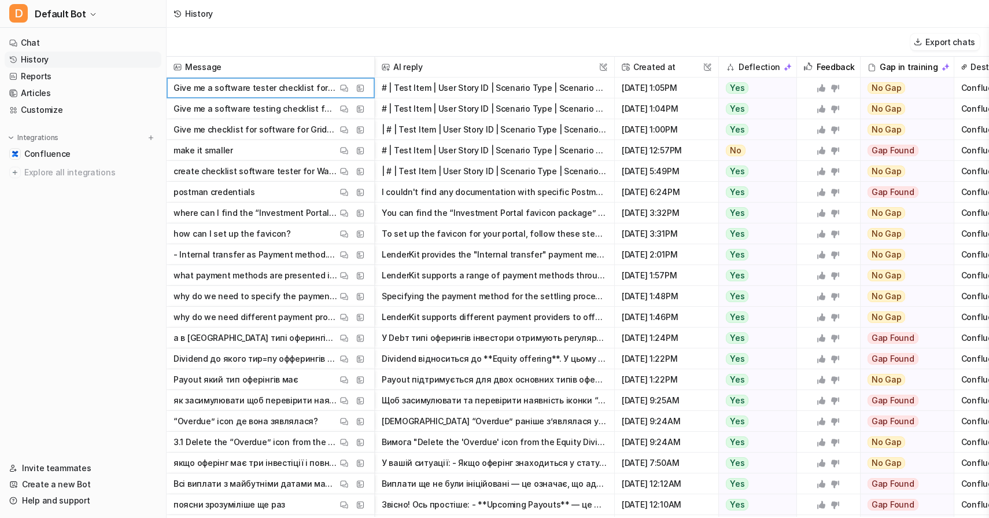
scroll to position [0, 46]
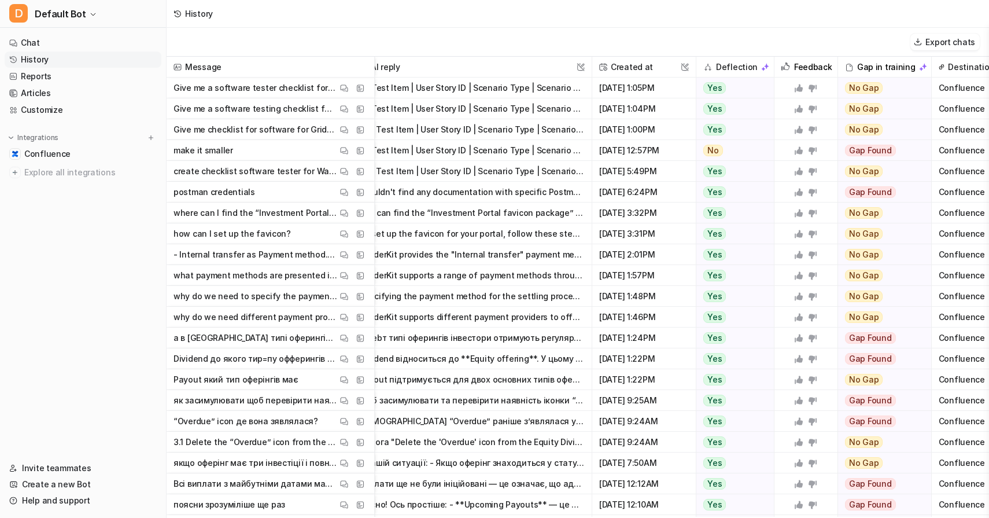
scroll to position [0, 46]
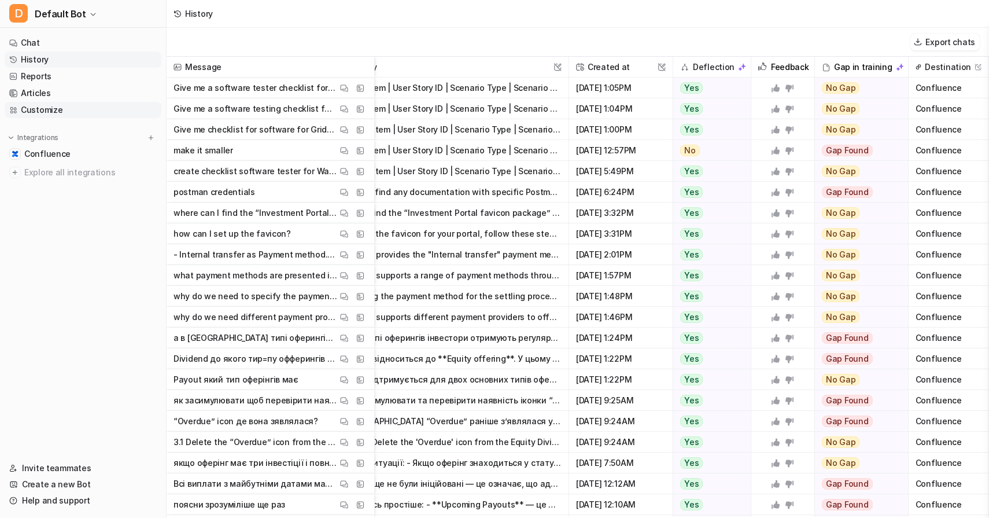
click at [76, 110] on link "Customize" at bounding box center [83, 110] width 157 height 16
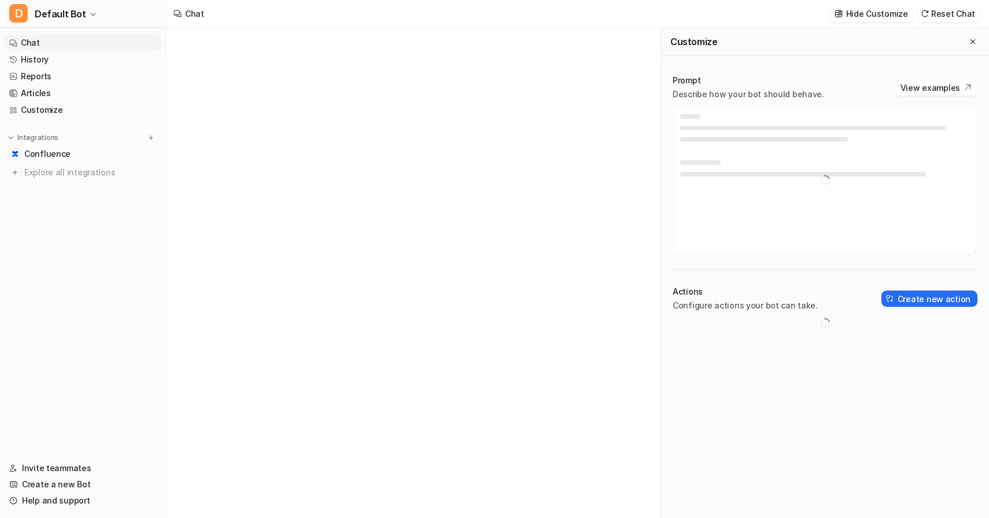
type textarea "**********"
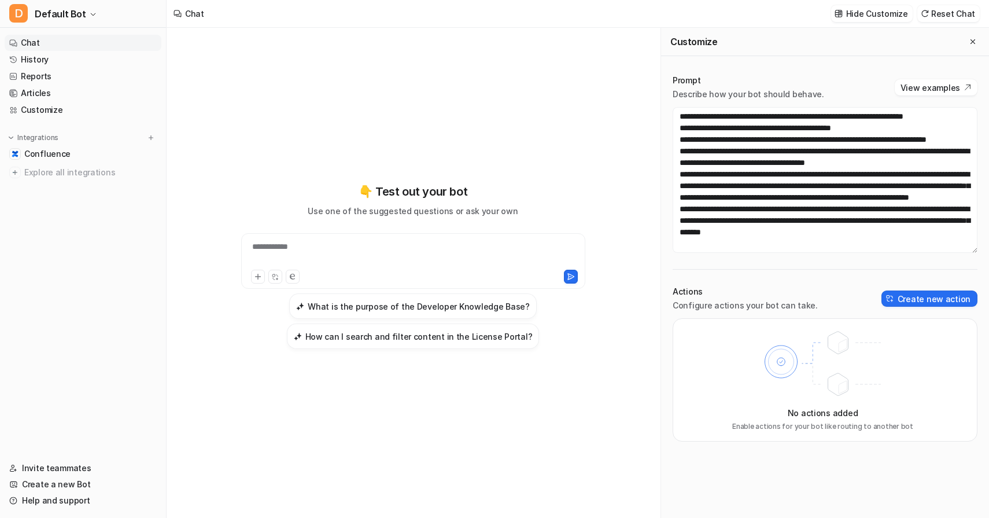
scroll to position [194, 0]
drag, startPoint x: 765, startPoint y: 200, endPoint x: 796, endPoint y: 197, distance: 31.4
click at [796, 197] on textarea at bounding box center [825, 180] width 305 height 146
drag, startPoint x: 728, startPoint y: 200, endPoint x: 856, endPoint y: 215, distance: 129.2
click at [856, 215] on textarea at bounding box center [825, 180] width 305 height 146
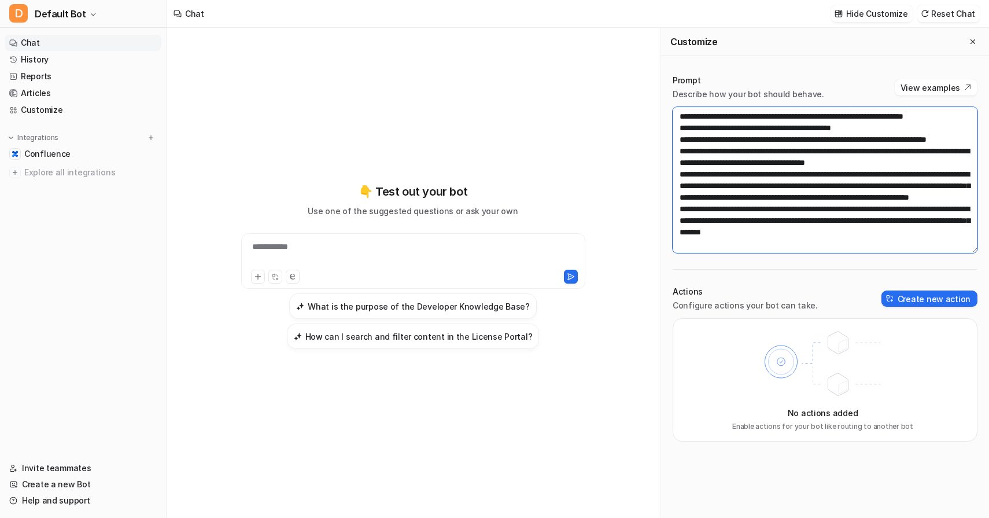
drag, startPoint x: 683, startPoint y: 200, endPoint x: 857, endPoint y: 209, distance: 174.3
click at [857, 209] on textarea at bounding box center [825, 180] width 305 height 146
click at [589, 161] on div "**********" at bounding box center [413, 265] width 426 height 363
click at [976, 42] on icon "Close flyout" at bounding box center [973, 42] width 8 height 8
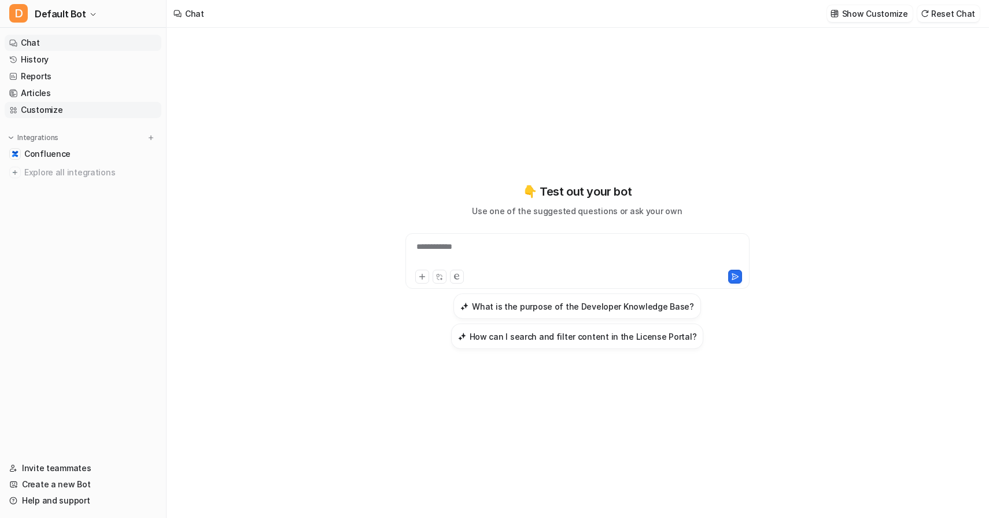
click at [83, 110] on link "Customize" at bounding box center [83, 110] width 157 height 16
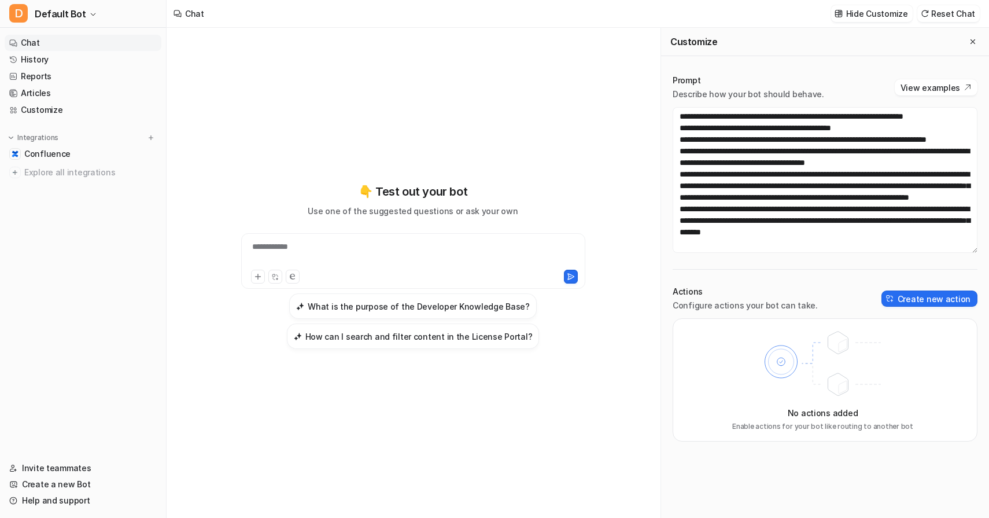
scroll to position [146, 0]
click at [790, 176] on textarea at bounding box center [825, 180] width 305 height 146
click at [748, 172] on textarea at bounding box center [825, 180] width 305 height 146
click at [879, 20] on button "Save changes" at bounding box center [879, 13] width 65 height 17
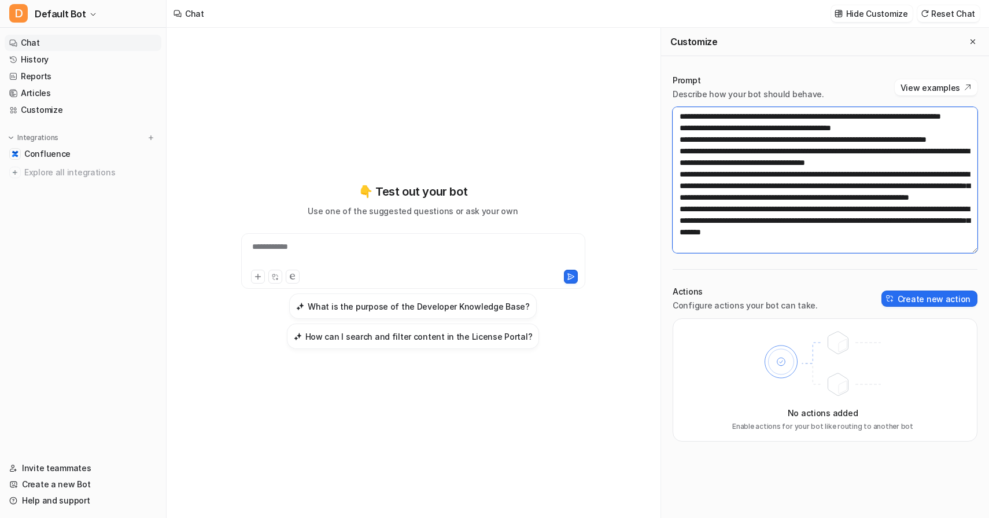
click at [789, 168] on textarea at bounding box center [825, 180] width 305 height 146
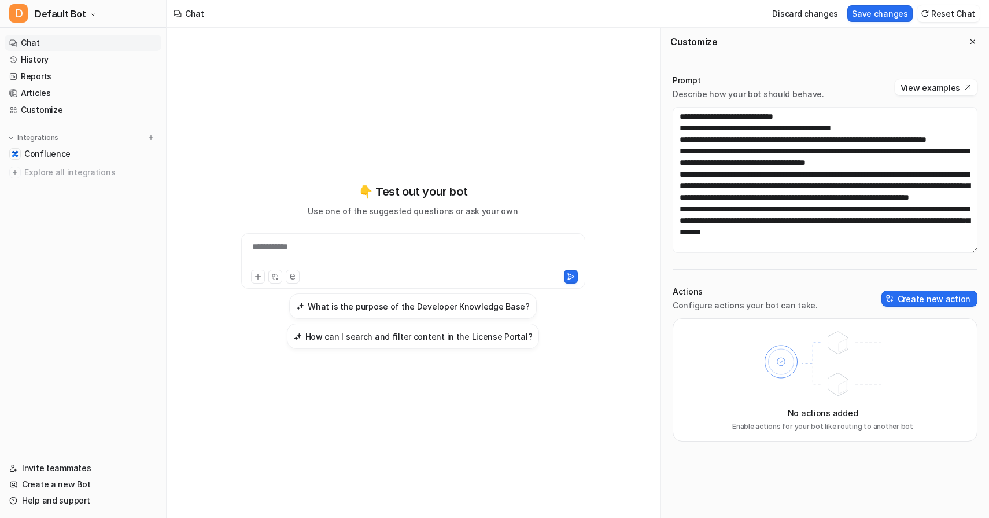
click at [824, 293] on div "Actions Configure actions your bot can take. Create new action" at bounding box center [825, 298] width 305 height 25
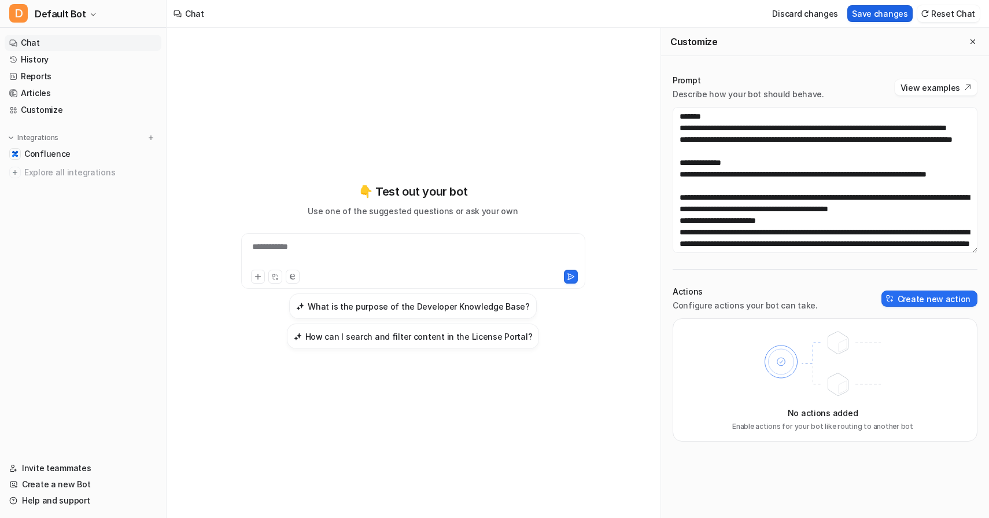
click at [895, 15] on button "Save changes" at bounding box center [879, 13] width 65 height 17
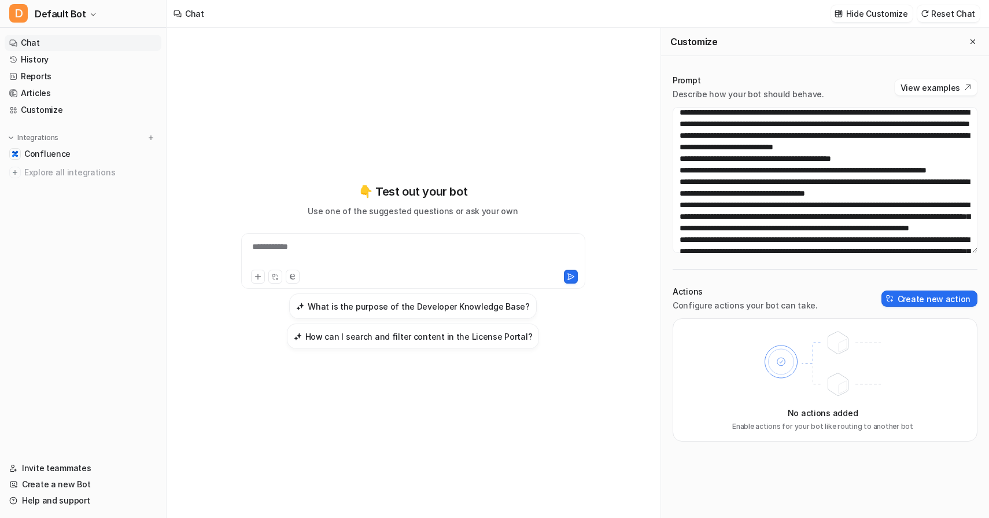
scroll to position [146, 0]
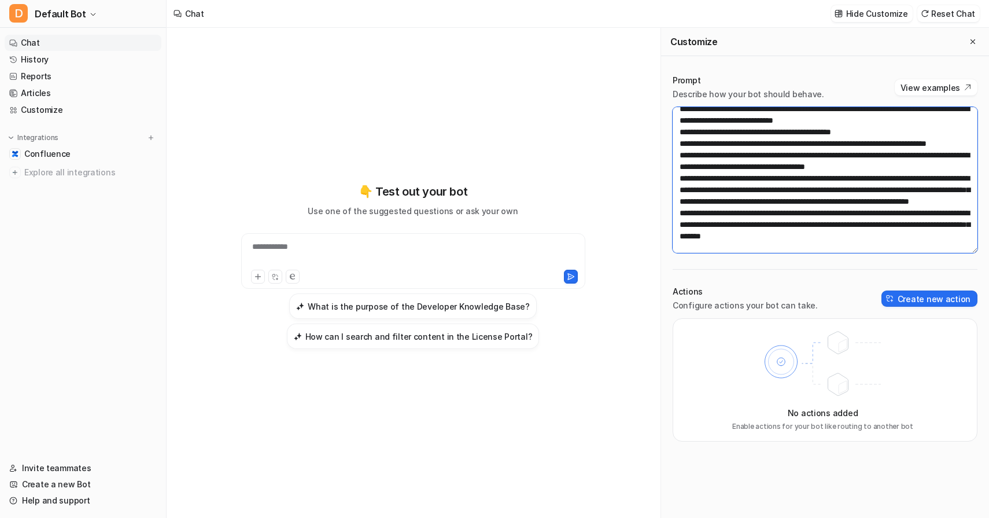
click at [815, 189] on textarea at bounding box center [825, 180] width 305 height 146
click at [703, 179] on textarea at bounding box center [825, 180] width 305 height 146
drag, startPoint x: 754, startPoint y: 168, endPoint x: 704, endPoint y: 171, distance: 49.8
click at [704, 171] on textarea at bounding box center [825, 180] width 305 height 146
click at [746, 180] on textarea at bounding box center [825, 180] width 305 height 146
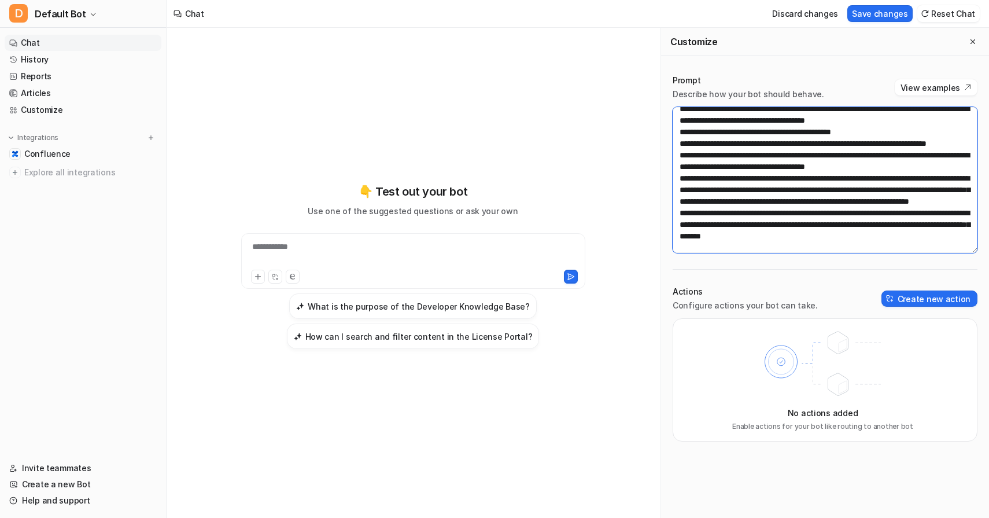
paste textarea "**********"
drag, startPoint x: 791, startPoint y: 179, endPoint x: 824, endPoint y: 181, distance: 33.0
click at [824, 181] on textarea at bounding box center [825, 180] width 305 height 146
click at [791, 186] on textarea at bounding box center [825, 180] width 305 height 146
click at [790, 182] on textarea at bounding box center [825, 180] width 305 height 146
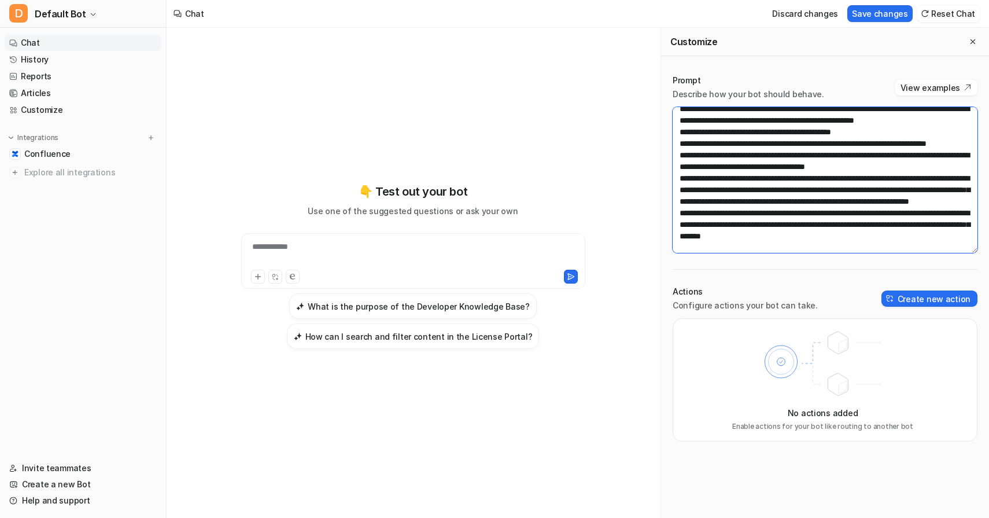
click at [827, 185] on textarea at bounding box center [825, 180] width 305 height 146
click at [827, 179] on textarea at bounding box center [825, 180] width 305 height 146
click at [882, 180] on textarea at bounding box center [825, 180] width 305 height 146
drag, startPoint x: 879, startPoint y: 179, endPoint x: 961, endPoint y: 182, distance: 81.6
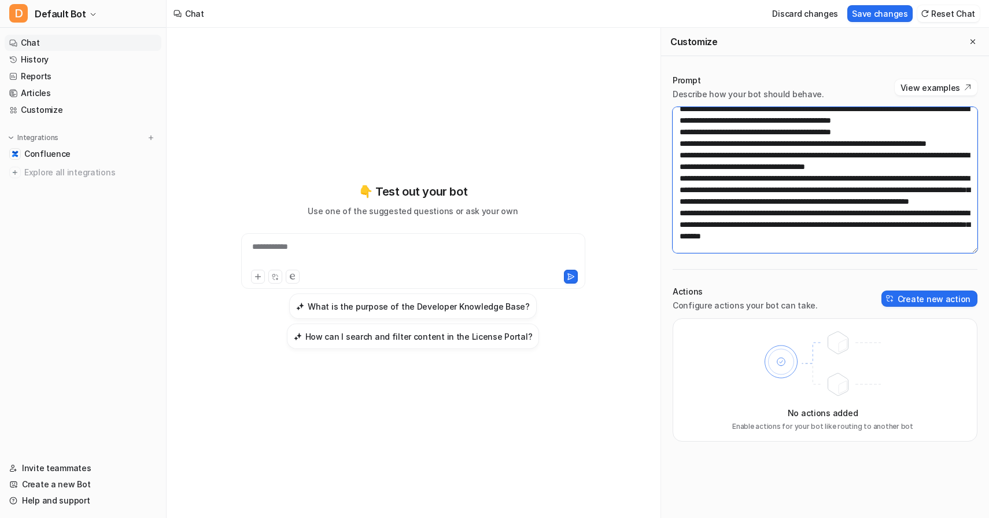
click at [961, 182] on textarea at bounding box center [825, 180] width 305 height 146
click at [898, 179] on textarea at bounding box center [825, 180] width 305 height 146
click at [791, 181] on textarea at bounding box center [825, 180] width 305 height 146
click at [927, 182] on textarea at bounding box center [825, 180] width 305 height 146
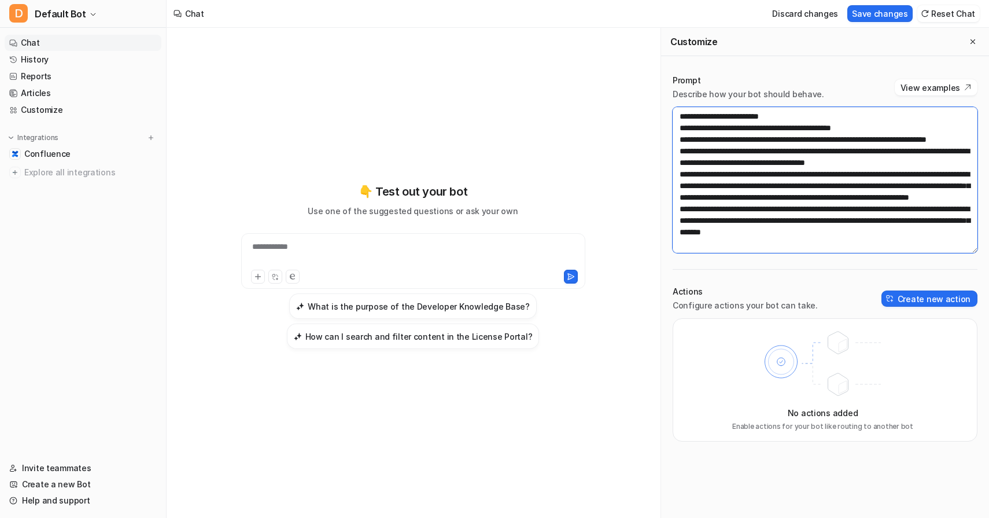
scroll to position [231, 0]
drag, startPoint x: 864, startPoint y: 209, endPoint x: 894, endPoint y: 227, distance: 35.0
click at [894, 227] on textarea at bounding box center [825, 180] width 305 height 146
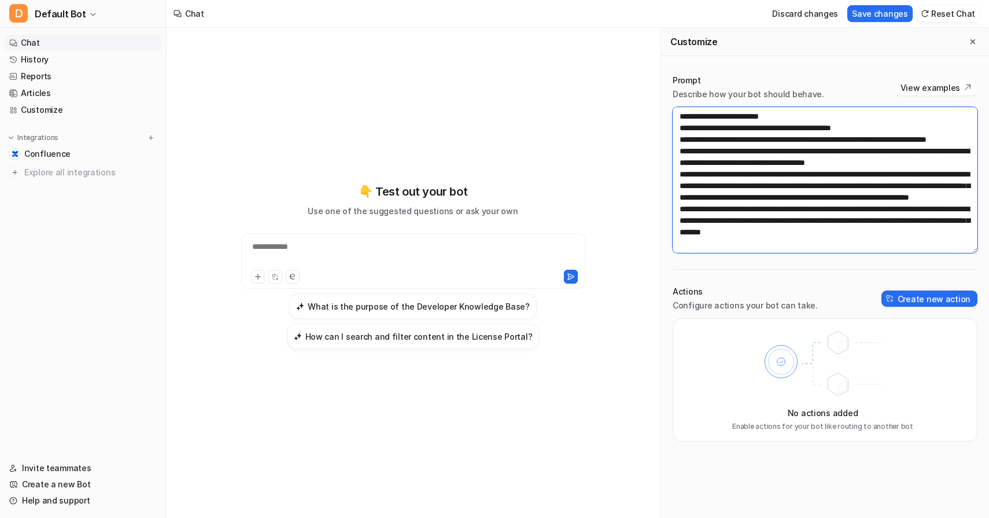
drag, startPoint x: 891, startPoint y: 158, endPoint x: 709, endPoint y: 154, distance: 182.2
click at [709, 154] on textarea at bounding box center [825, 180] width 305 height 146
drag, startPoint x: 854, startPoint y: 229, endPoint x: 698, endPoint y: 212, distance: 157.1
click at [698, 212] on textarea at bounding box center [825, 180] width 305 height 146
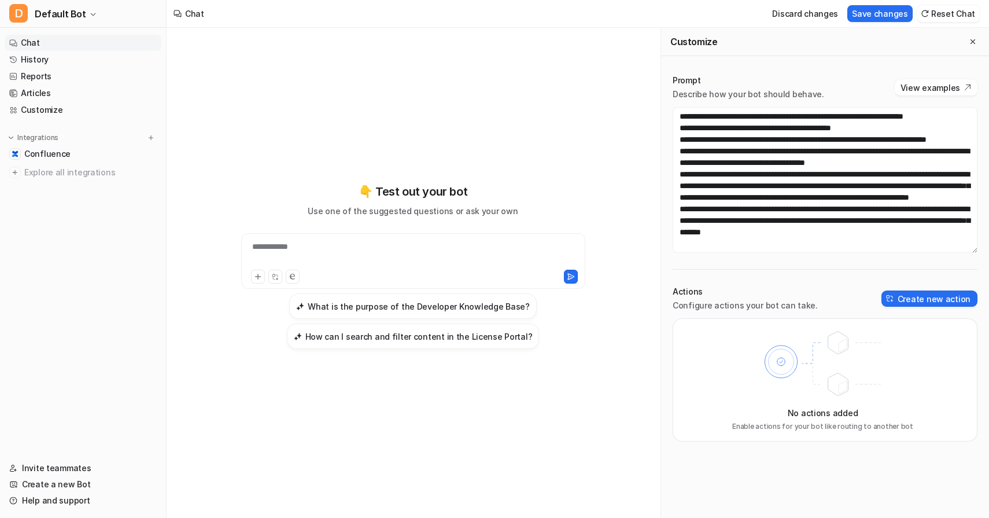
click at [549, 443] on div "**********" at bounding box center [413, 265] width 426 height 363
drag, startPoint x: 859, startPoint y: 230, endPoint x: 696, endPoint y: 212, distance: 164.7
click at [696, 212] on textarea at bounding box center [825, 180] width 305 height 146
paste textarea "**********"
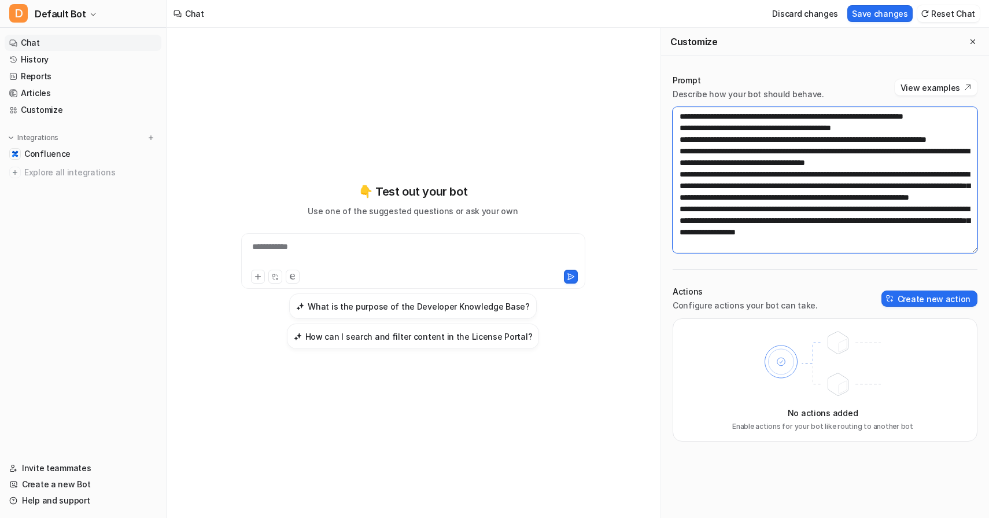
click at [699, 211] on textarea at bounding box center [825, 180] width 305 height 146
click at [951, 229] on textarea at bounding box center [825, 180] width 305 height 146
type textarea "**********"
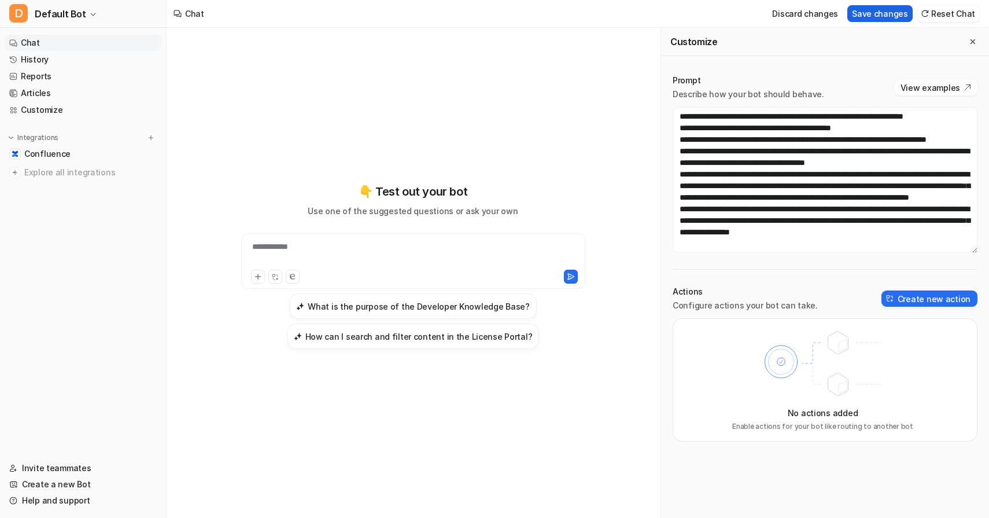
click at [879, 13] on button "Save changes" at bounding box center [879, 13] width 65 height 17
click at [422, 265] on div "**********" at bounding box center [413, 254] width 338 height 27
click at [315, 246] on div "**********" at bounding box center [413, 254] width 338 height 27
click at [365, 245] on div "**********" at bounding box center [413, 254] width 338 height 27
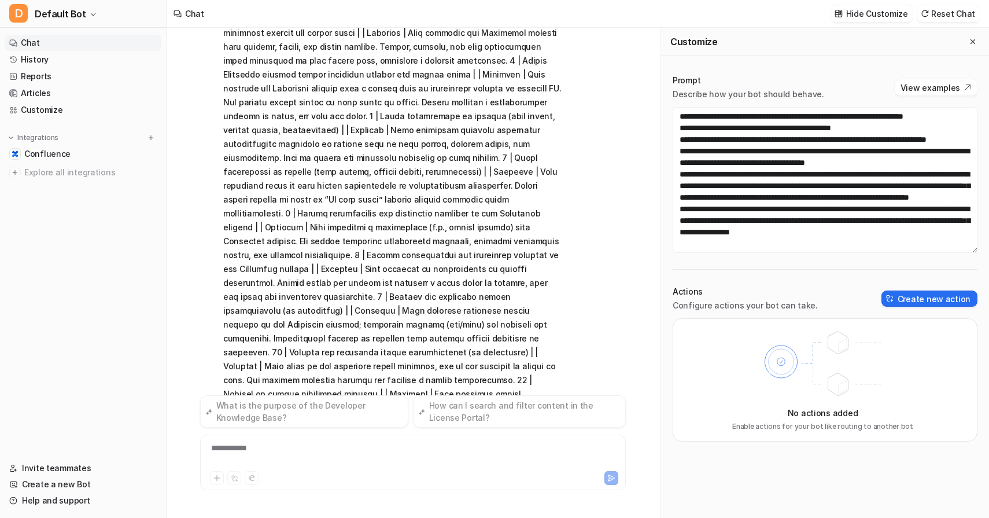
click at [253, 407] on icon at bounding box center [255, 414] width 15 height 15
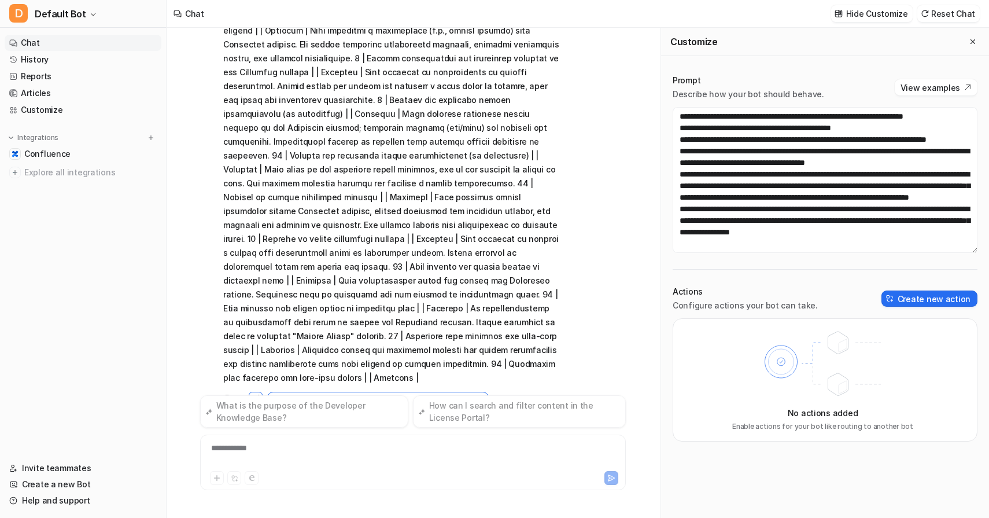
click at [426, 418] on p "Click here to correct this response. You’ll be able to chat with the AI and gui…" at bounding box center [377, 435] width 197 height 35
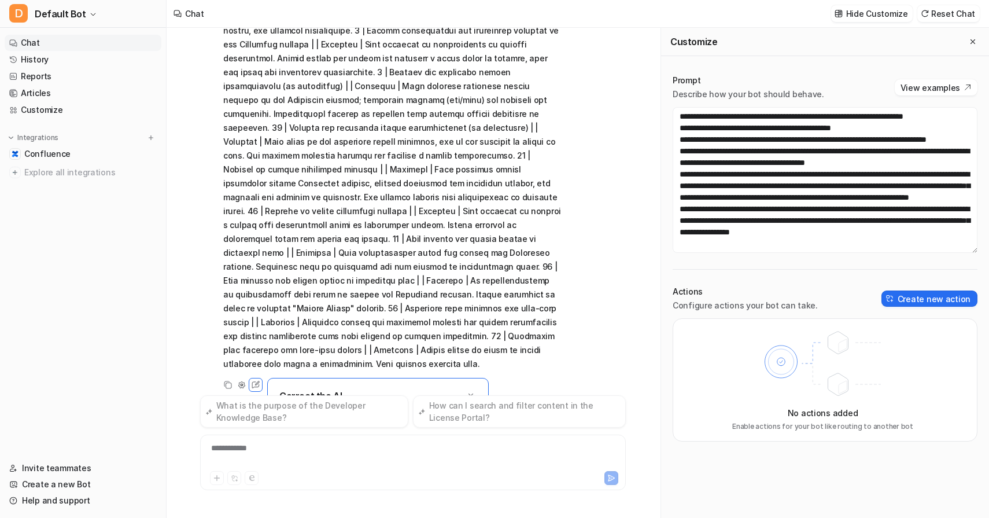
click at [401, 404] on p "Click here to correct this response. You’ll be able to chat with the AI and gui…" at bounding box center [377, 421] width 197 height 35
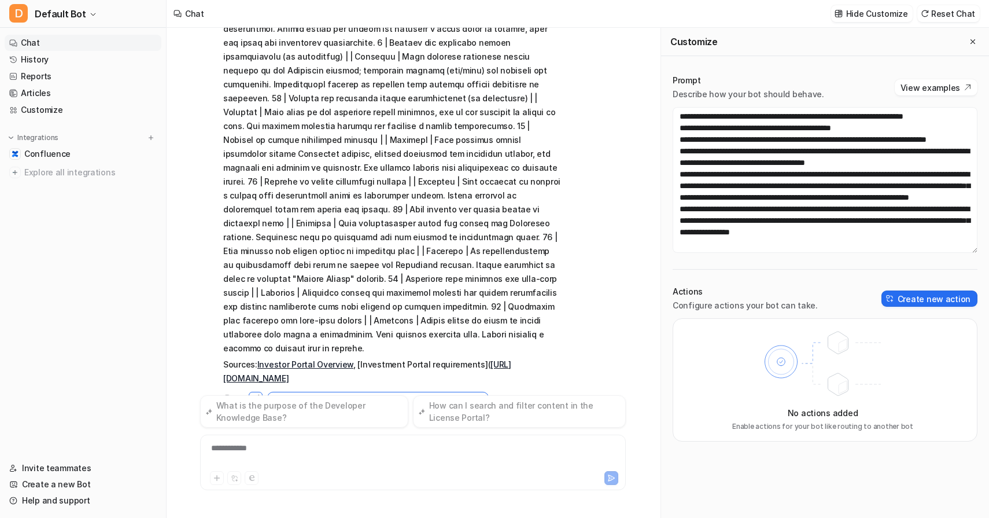
scroll to position [499, 0]
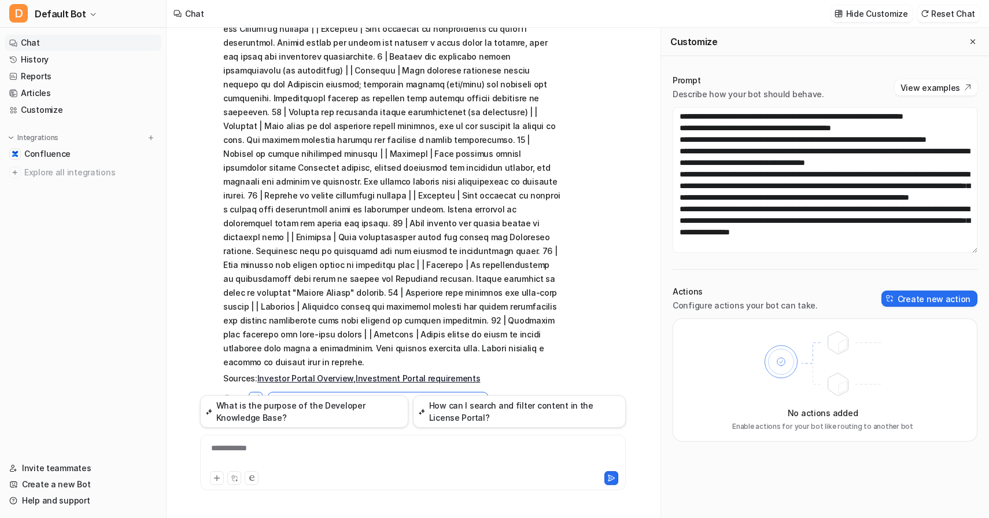
click at [367, 453] on div "**********" at bounding box center [413, 455] width 420 height 27
click at [379, 418] on p "Click here to correct this response. You’ll be able to chat with the AI and gui…" at bounding box center [377, 435] width 197 height 35
click at [372, 418] on p "Click here to correct this response. You’ll be able to chat with the AI and gui…" at bounding box center [377, 435] width 197 height 35
click at [324, 418] on p "Click here to correct this response. You’ll be able to chat with the AI and gui…" at bounding box center [377, 435] width 197 height 35
click at [318, 418] on p "Click here to correct this response. You’ll be able to chat with the AI and gui…" at bounding box center [377, 435] width 197 height 35
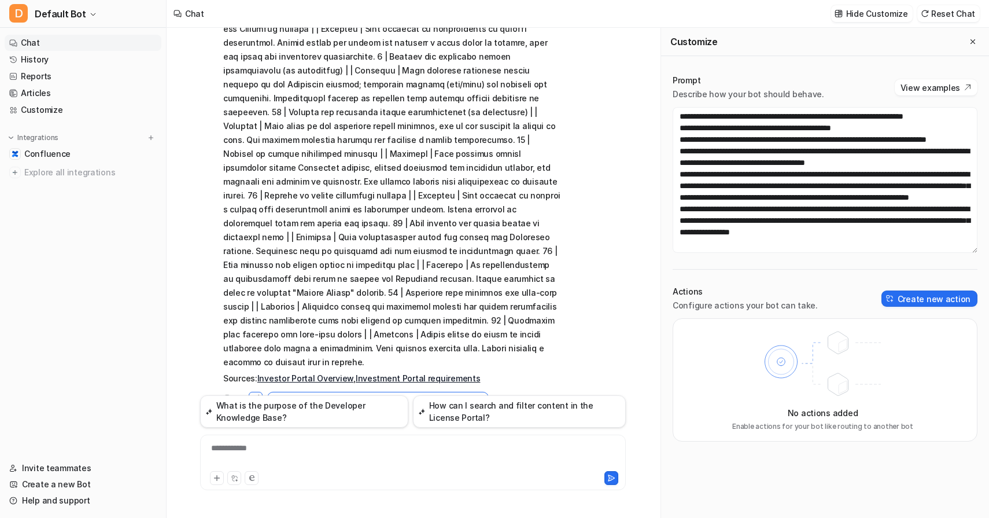
click at [318, 418] on p "Click here to correct this response. You’ll be able to chat with the AI and gui…" at bounding box center [377, 435] width 197 height 35
click at [396, 418] on p "Click here to correct this response. You’ll be able to chat with the AI and gui…" at bounding box center [377, 435] width 197 height 35
click at [470, 405] on icon at bounding box center [471, 409] width 8 height 8
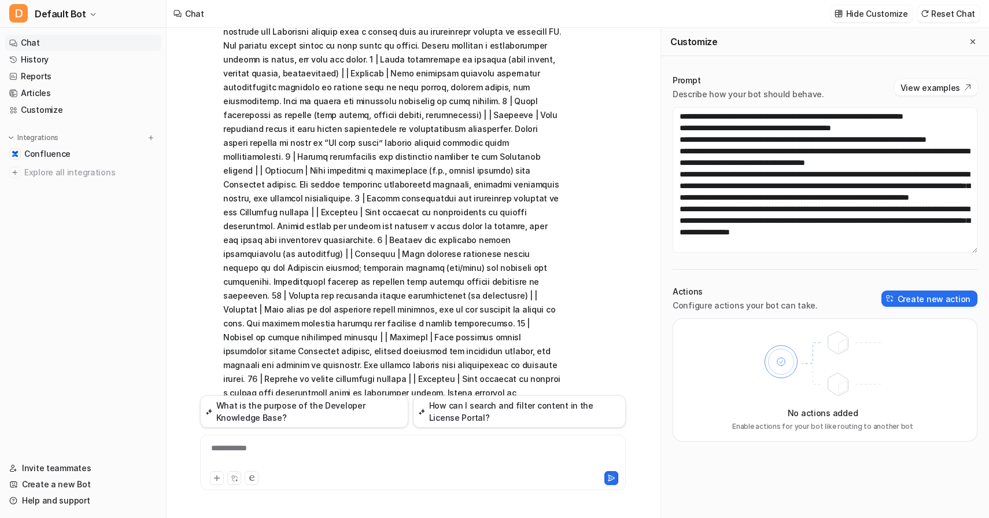
scroll to position [335, 0]
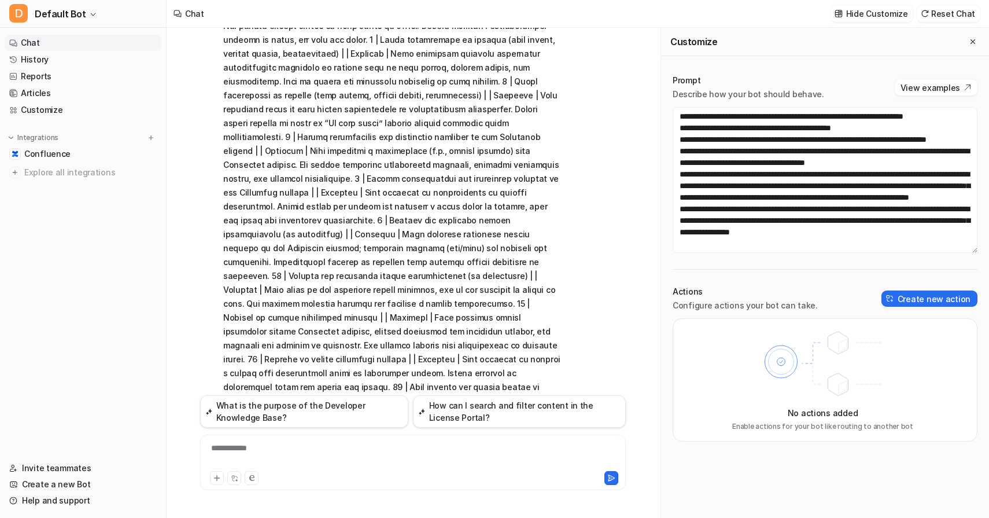
click at [431, 461] on div "**********" at bounding box center [413, 455] width 420 height 27
paste div
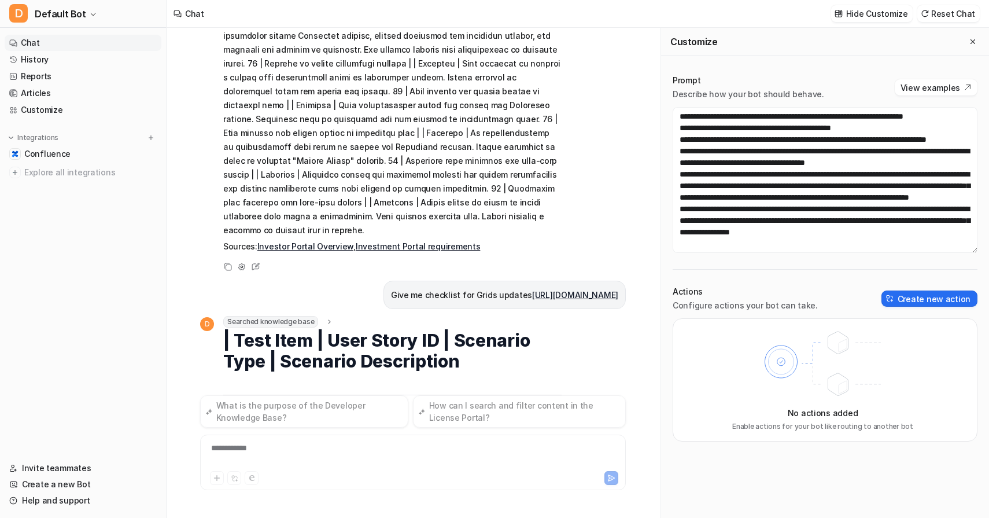
scroll to position [614, 0]
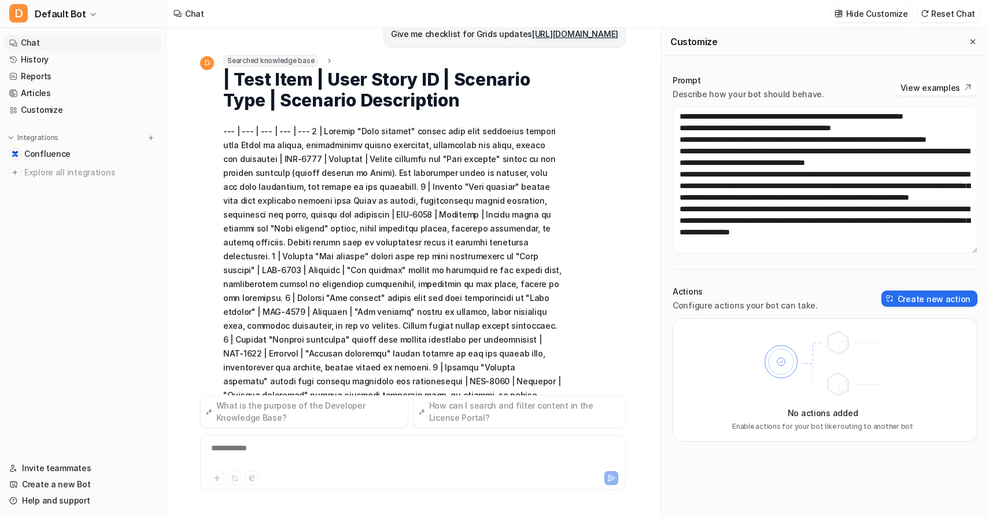
click at [376, 451] on div "**********" at bounding box center [413, 455] width 420 height 27
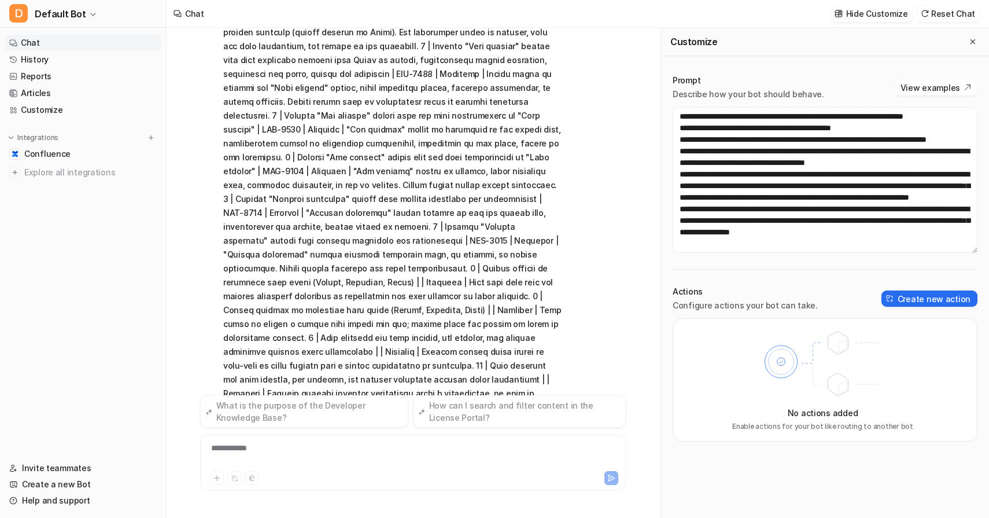
scroll to position [1019, 0]
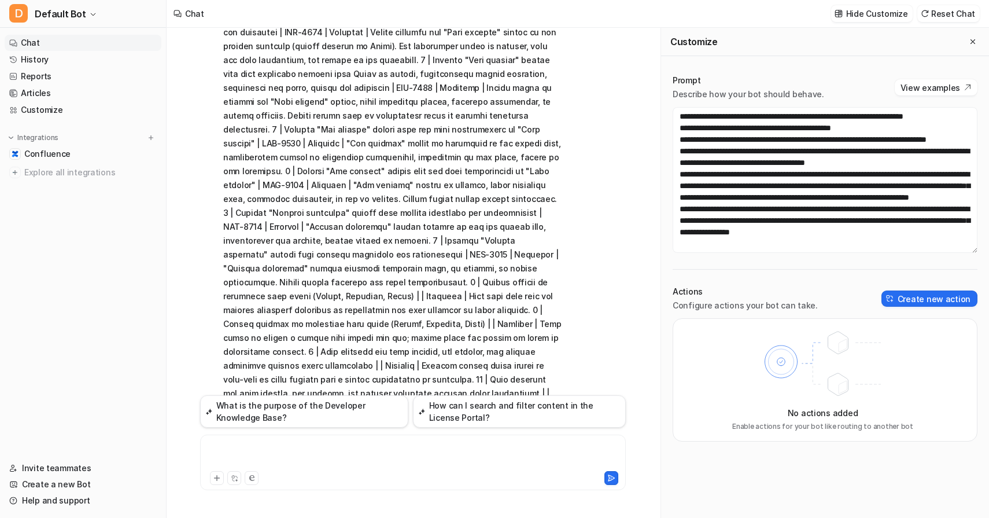
click at [318, 447] on div at bounding box center [413, 455] width 420 height 27
click at [246, 446] on div "**********" at bounding box center [413, 455] width 420 height 27
click at [244, 448] on div "**********" at bounding box center [413, 455] width 420 height 27
click at [241, 455] on div "**********" at bounding box center [413, 455] width 420 height 27
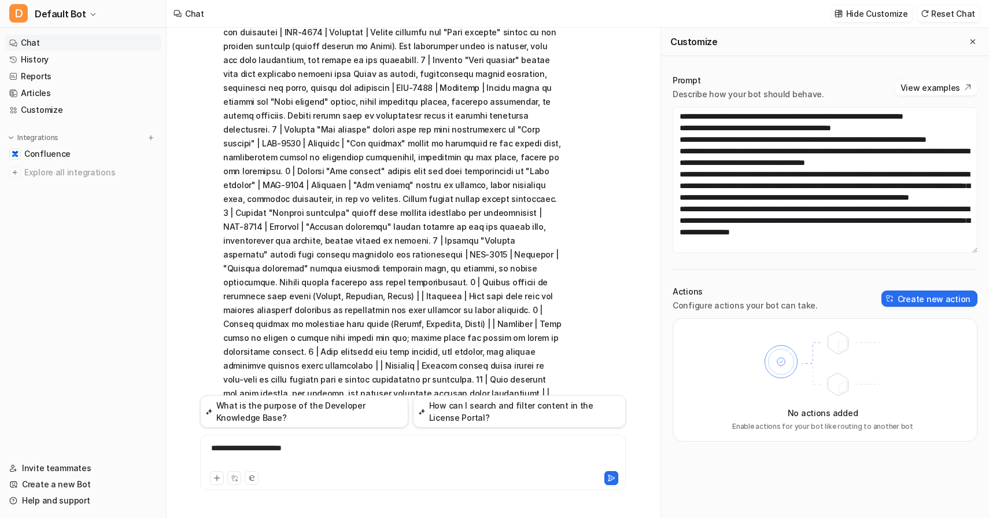
click at [241, 455] on div "**********" at bounding box center [413, 455] width 420 height 27
click at [242, 451] on div "**********" at bounding box center [413, 455] width 420 height 27
drag, startPoint x: 314, startPoint y: 450, endPoint x: 218, endPoint y: 445, distance: 96.2
click at [218, 445] on div "**********" at bounding box center [413, 455] width 420 height 27
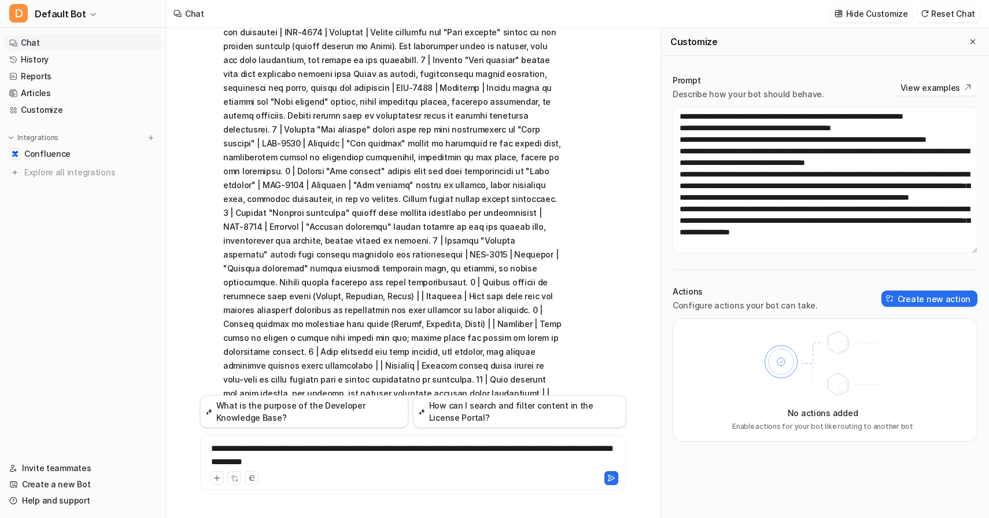
click at [215, 449] on span "**********" at bounding box center [412, 455] width 403 height 22
click at [264, 450] on span "**********" at bounding box center [412, 455] width 403 height 22
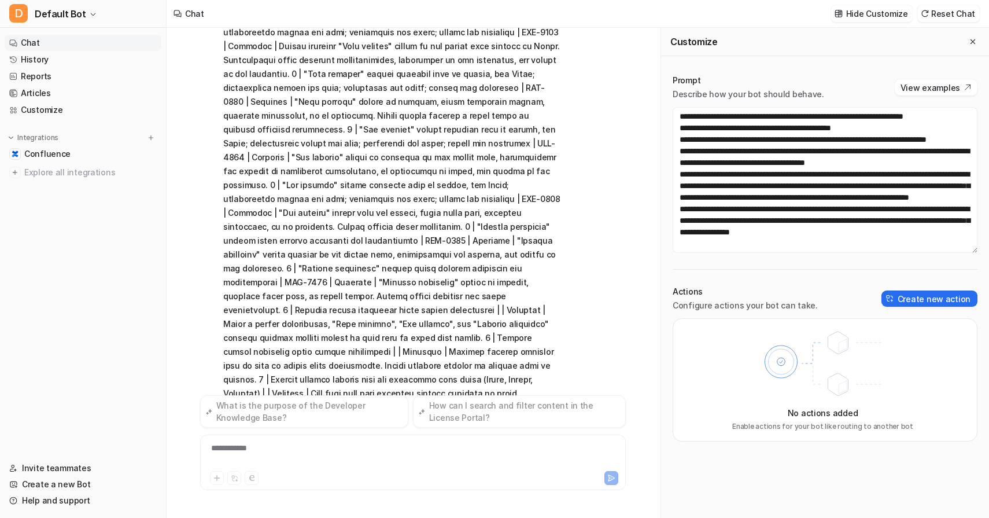
scroll to position [1583, 0]
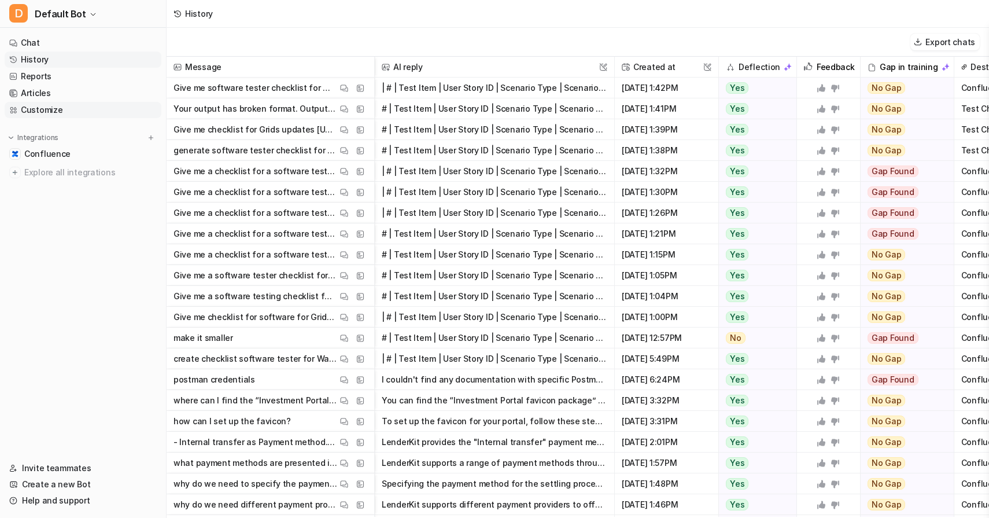
click at [93, 108] on link "Customize" at bounding box center [83, 110] width 157 height 16
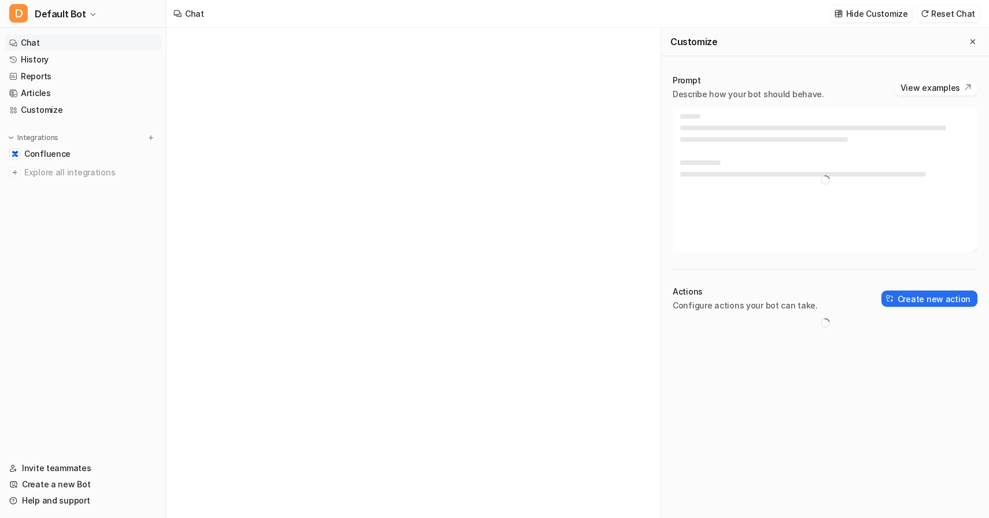
type textarea "**********"
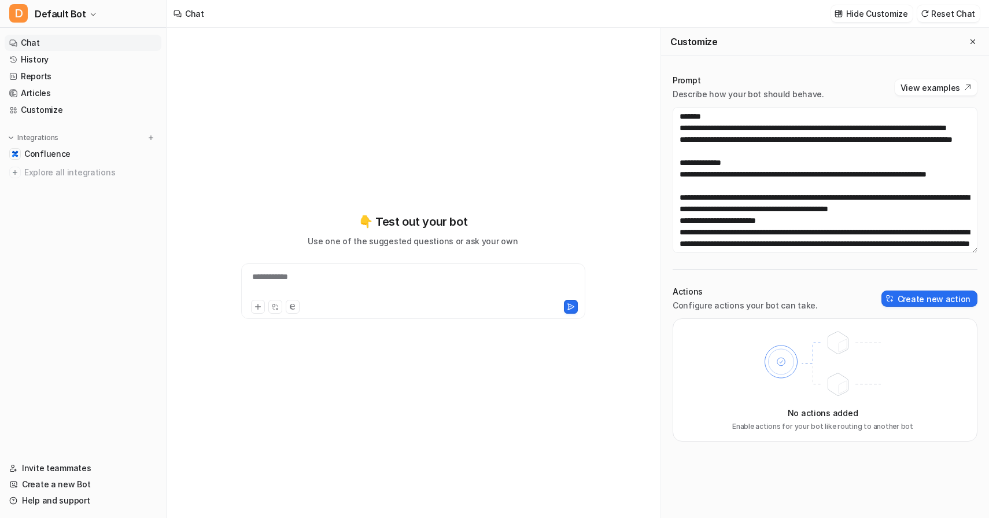
click at [399, 298] on div at bounding box center [413, 305] width 338 height 16
click at [404, 289] on div at bounding box center [413, 284] width 338 height 27
paste div
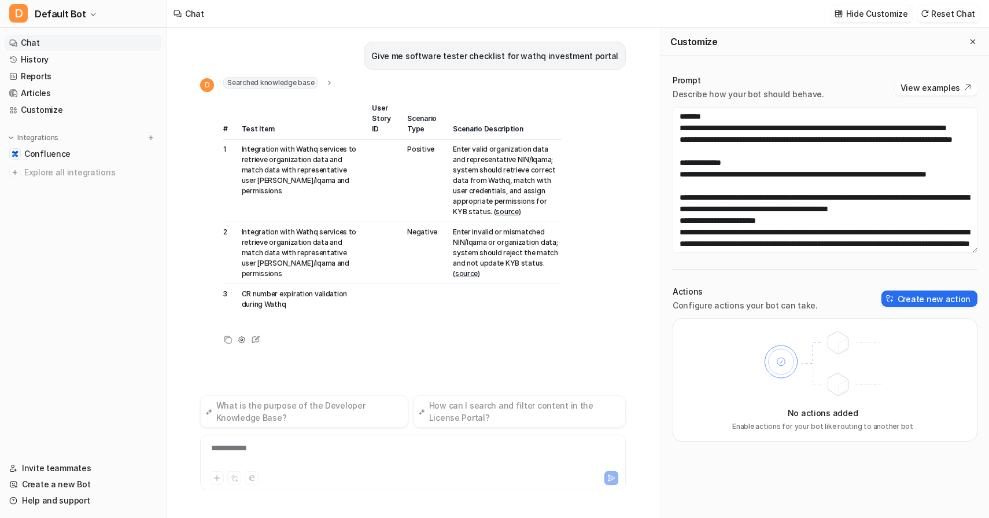
click at [326, 83] on icon at bounding box center [330, 83] width 8 height 9
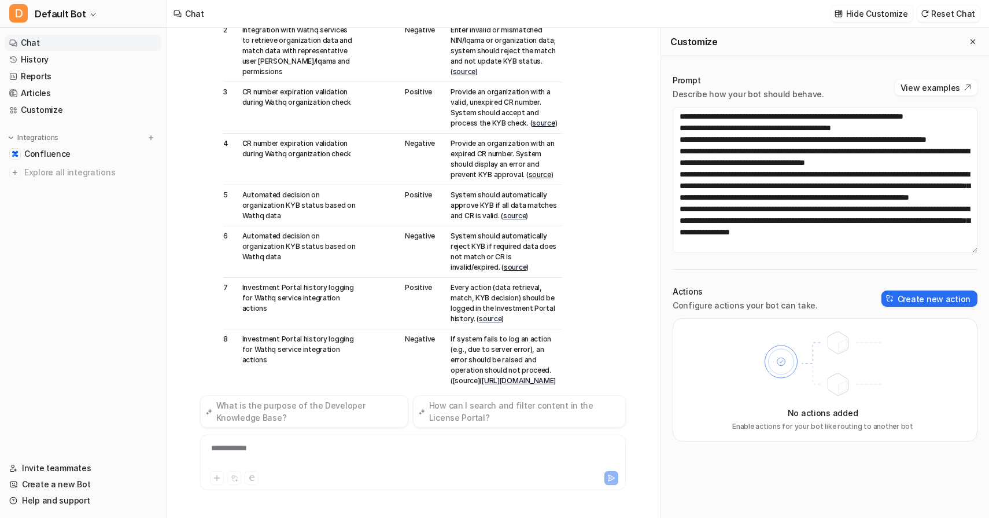
scroll to position [231, 0]
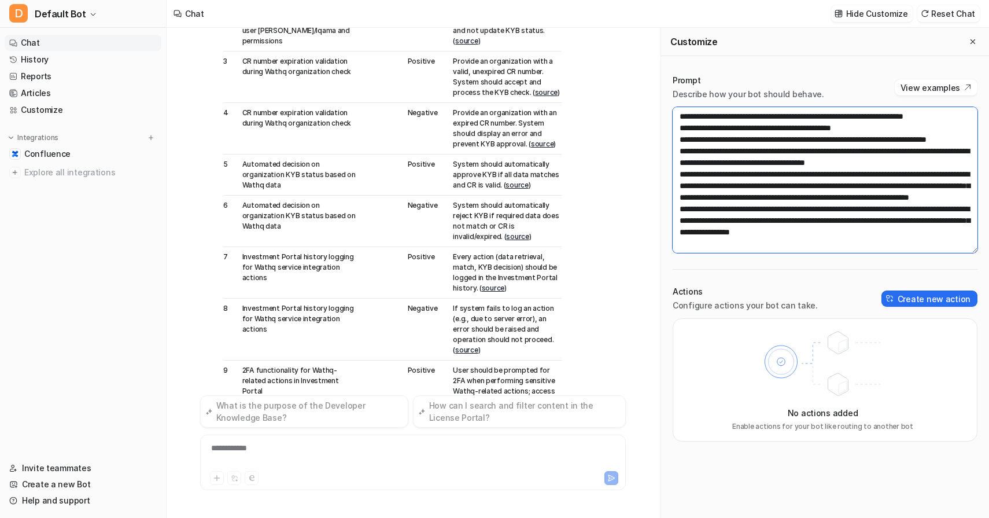
click at [886, 199] on textarea at bounding box center [825, 180] width 305 height 146
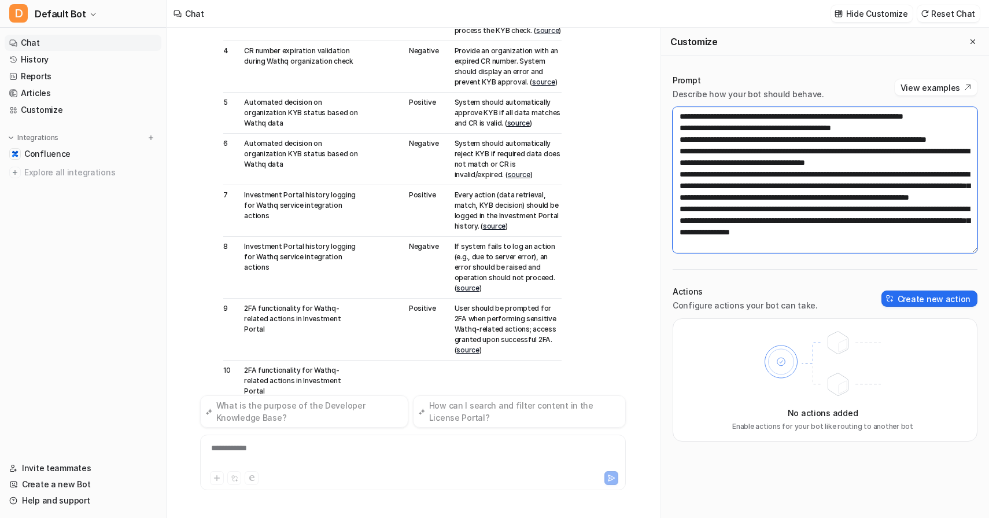
click at [695, 209] on textarea at bounding box center [825, 180] width 305 height 146
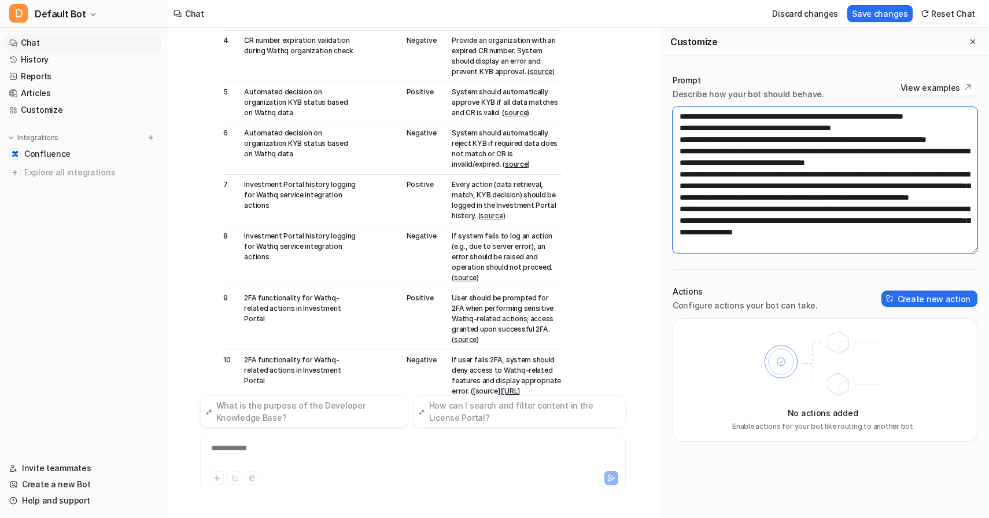
scroll to position [345, 0]
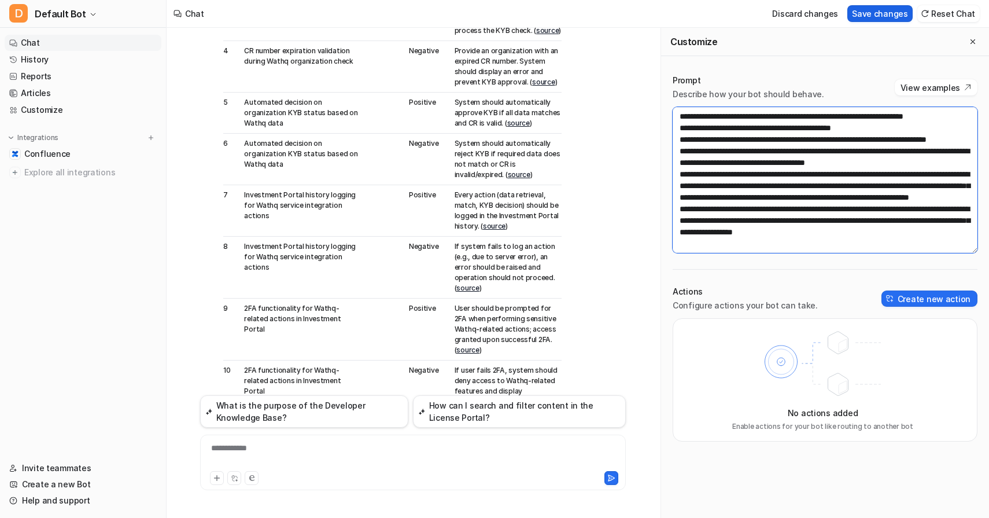
type textarea "**********"
click at [876, 17] on button "Save changes" at bounding box center [879, 13] width 65 height 17
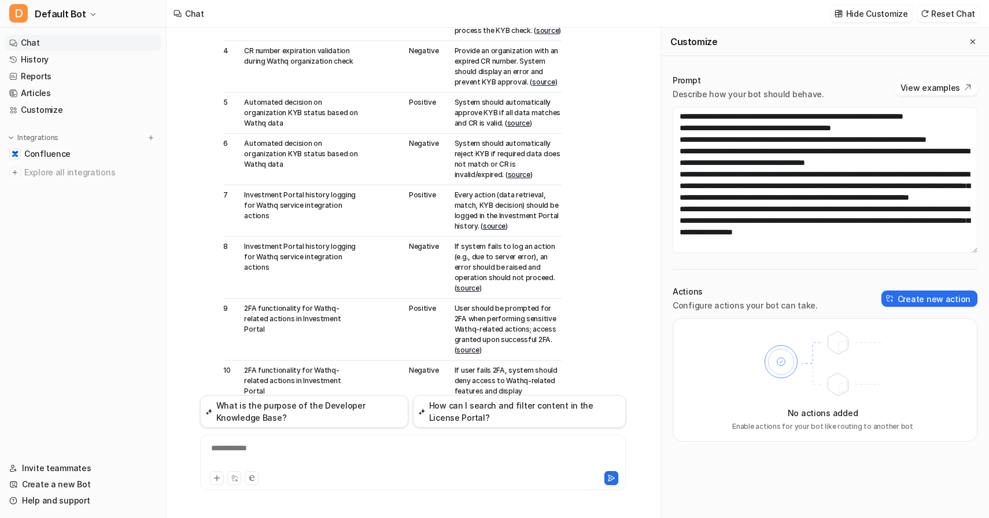
click at [404, 459] on div "**********" at bounding box center [413, 455] width 420 height 27
paste div
click at [389, 447] on span "**********" at bounding box center [300, 448] width 178 height 8
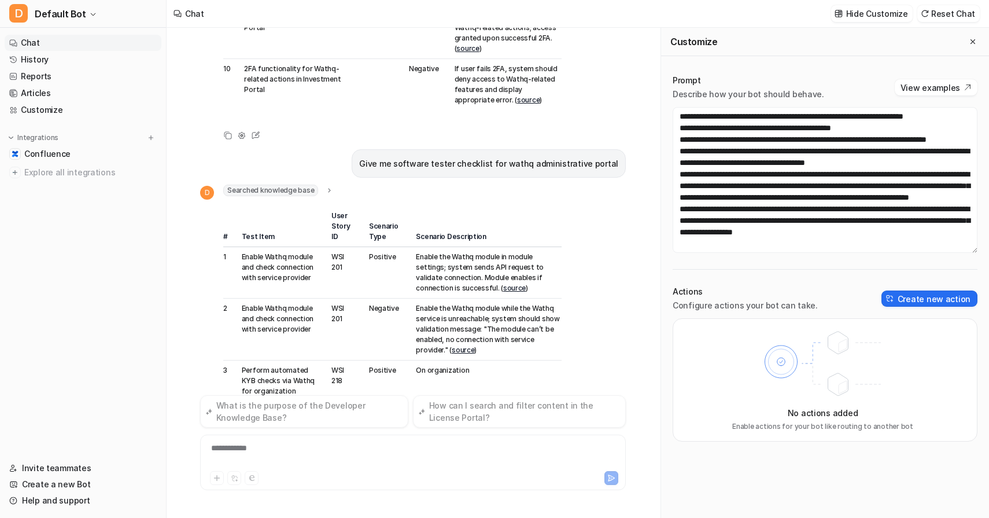
scroll to position [647, 0]
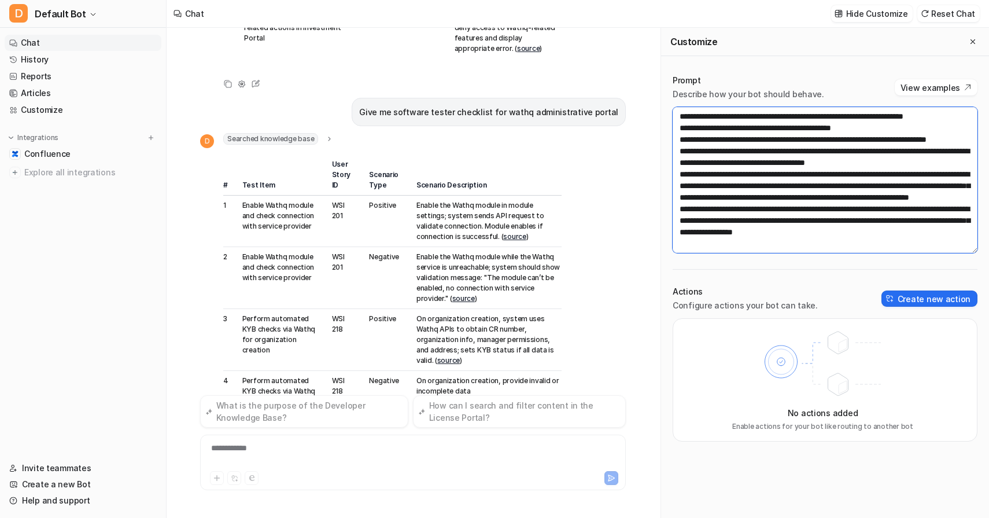
click at [782, 206] on textarea at bounding box center [825, 180] width 305 height 146
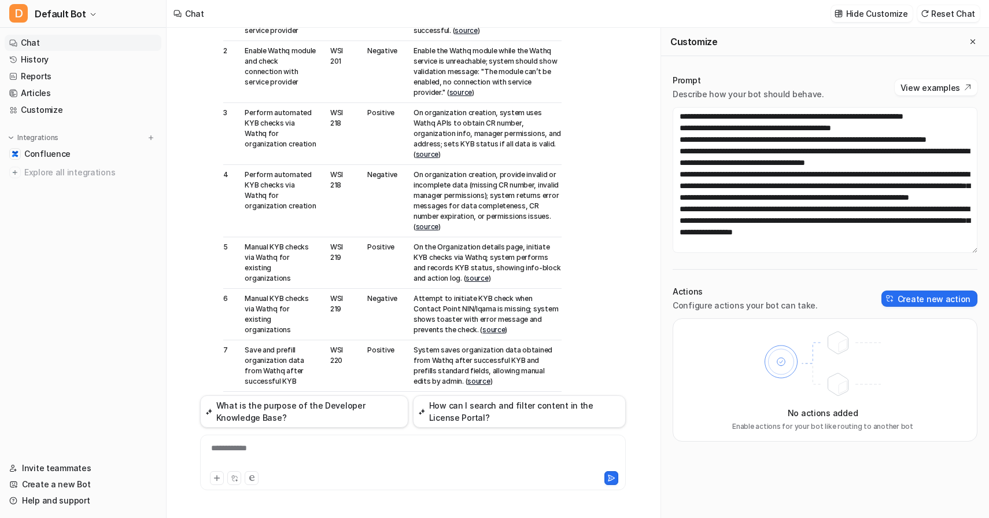
scroll to position [1337, 0]
